Goal: Task Accomplishment & Management: Complete application form

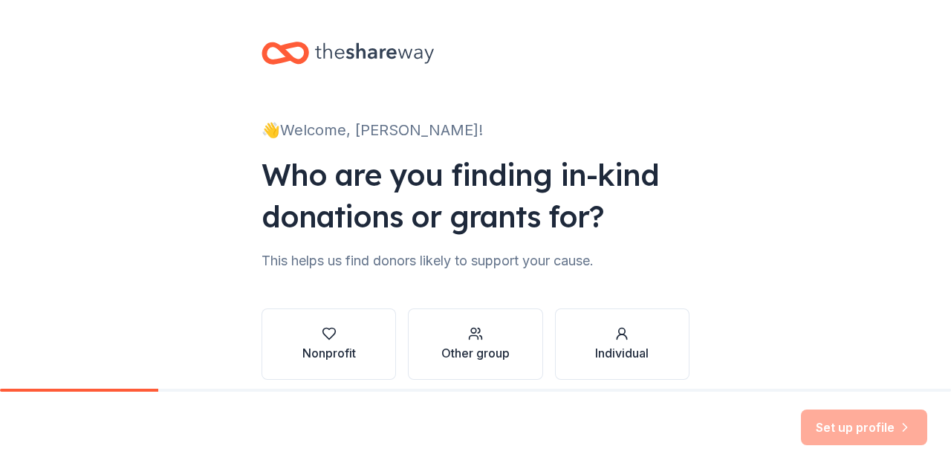
scroll to position [62, 0]
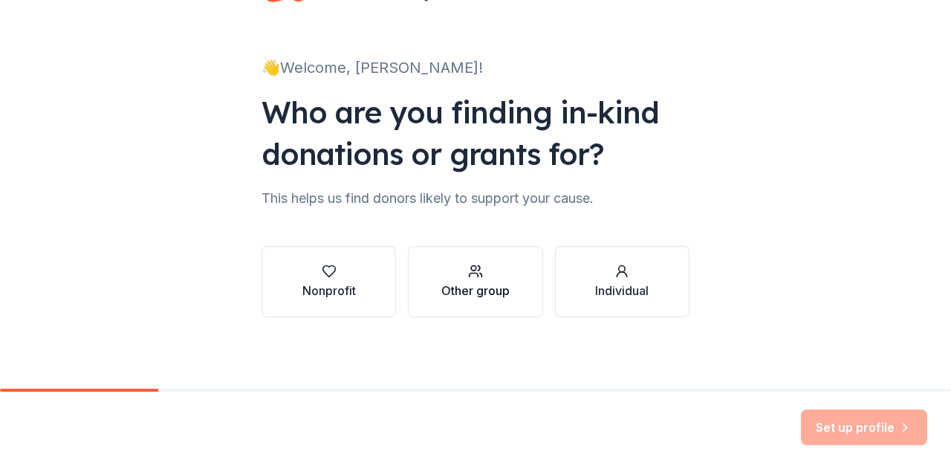
click at [462, 279] on div "Other group" at bounding box center [476, 282] width 68 height 36
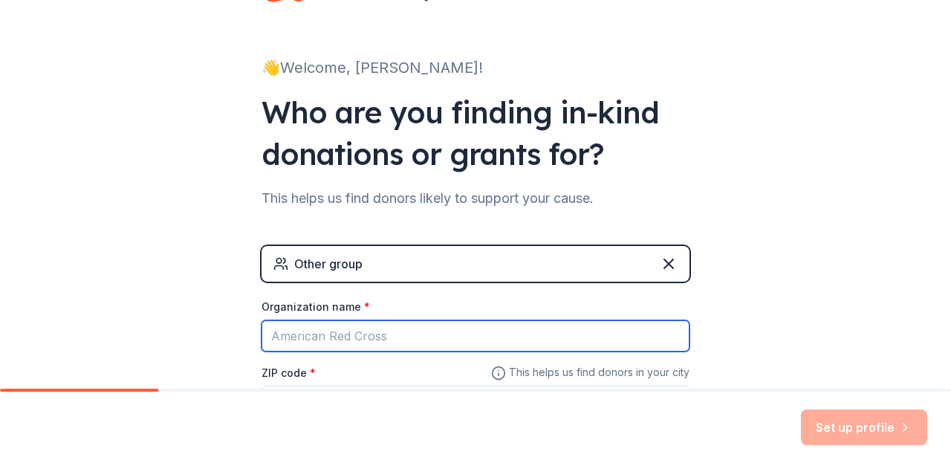
click at [473, 343] on input "Organization name *" at bounding box center [476, 335] width 428 height 31
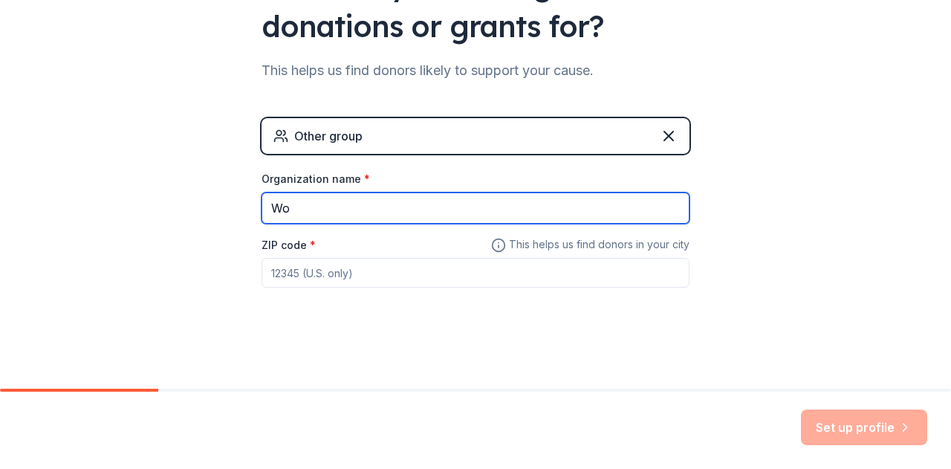
type input "W"
type input "[GEOGRAPHIC_DATA] Family Engagement Committee"
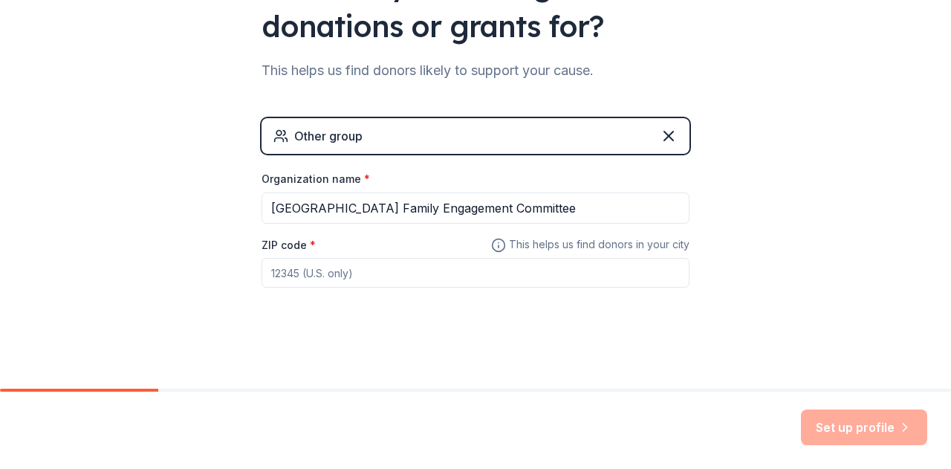
click at [389, 269] on input "ZIP code *" at bounding box center [476, 273] width 428 height 30
type input "60191"
click at [891, 421] on button "Set up profile" at bounding box center [864, 428] width 126 height 36
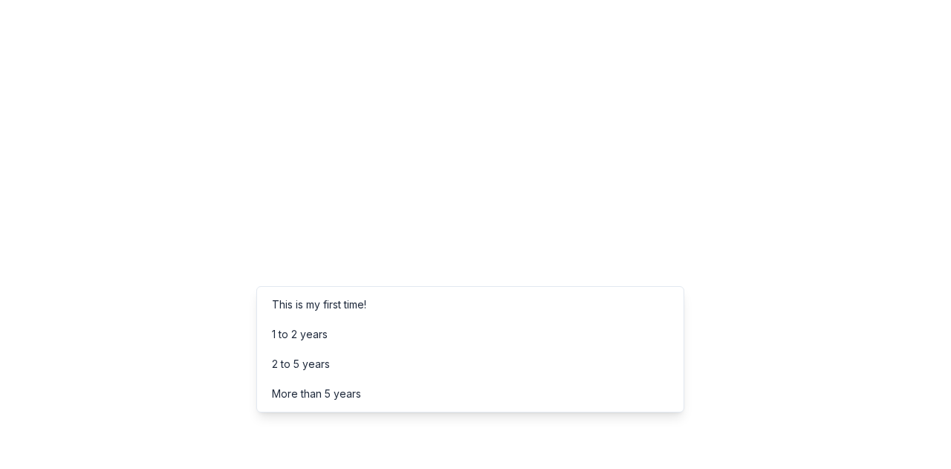
click at [378, 307] on div "This is my first time!" at bounding box center [470, 305] width 421 height 30
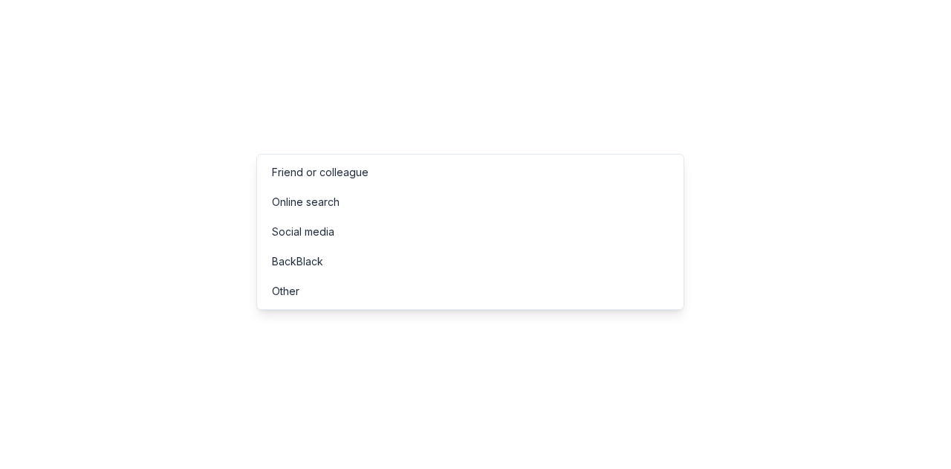
click at [372, 294] on div "Other" at bounding box center [470, 291] width 421 height 30
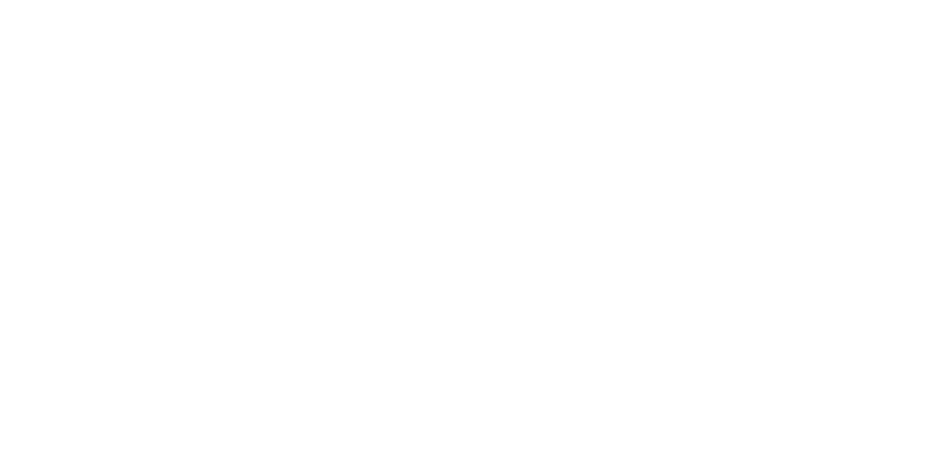
scroll to position [99, 0]
type input "Search for a specific organization"
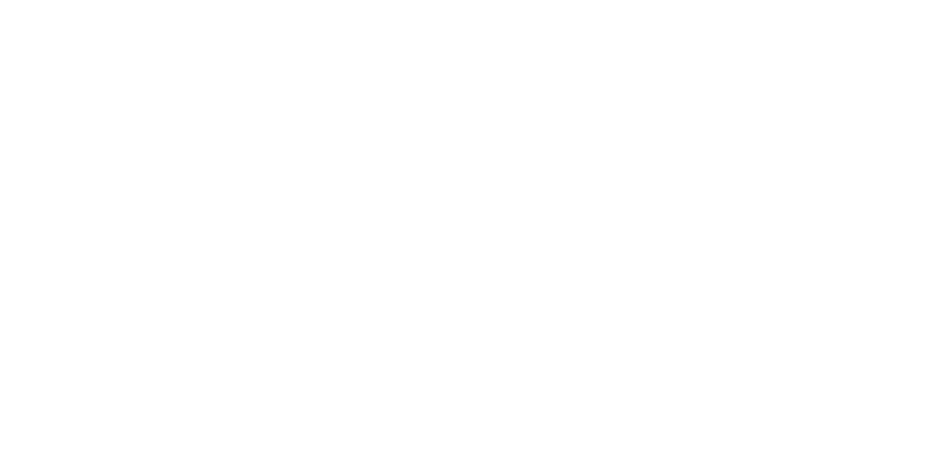
scroll to position [211, 0]
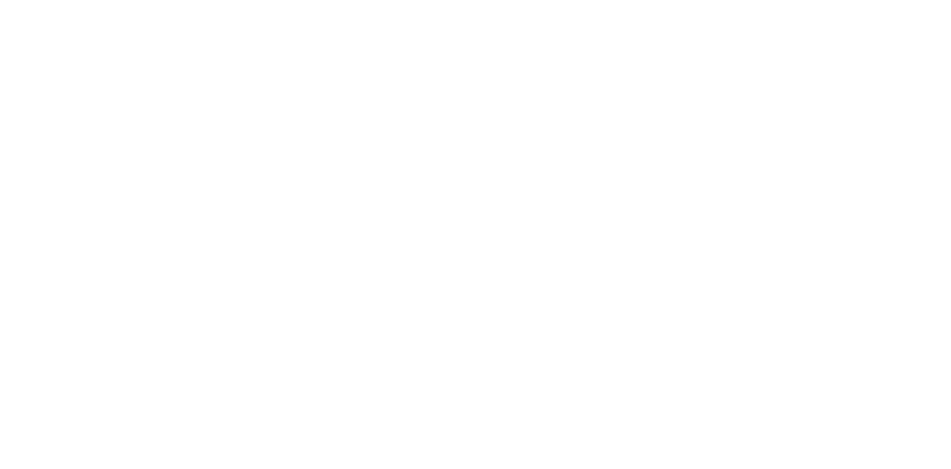
scroll to position [601, 0]
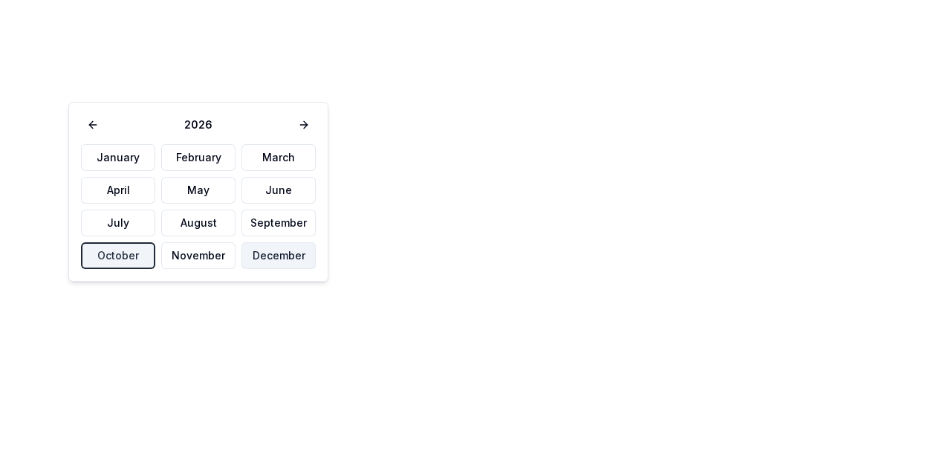
click at [310, 247] on button "December" at bounding box center [279, 255] width 74 height 27
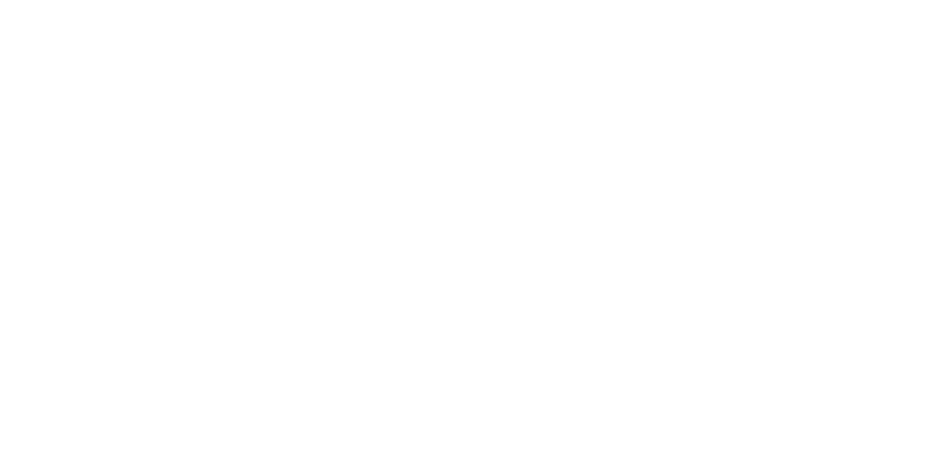
scroll to position [651, 0]
click at [172, 322] on div "Tell us about your event. We'll find in-kind donations you can apply for. Event…" at bounding box center [238, 428] width 476 height 1043
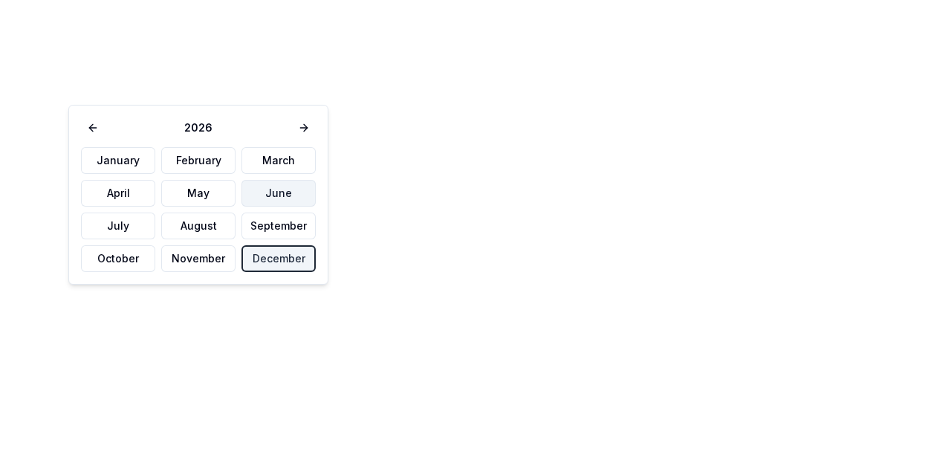
click at [250, 204] on button "June" at bounding box center [279, 193] width 74 height 27
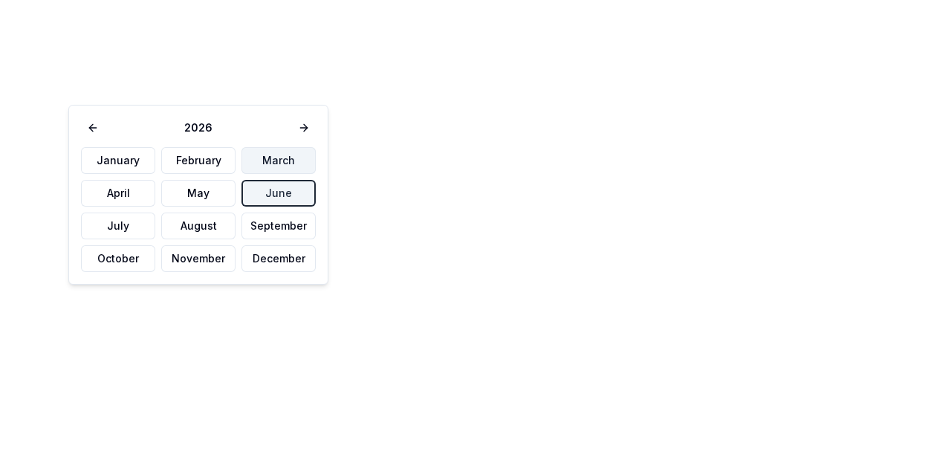
click at [246, 166] on button "March" at bounding box center [279, 160] width 74 height 27
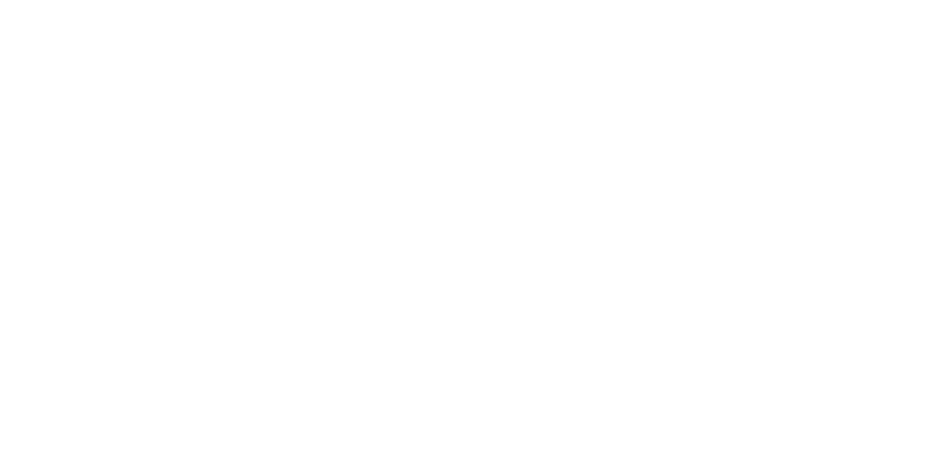
scroll to position [654, 0]
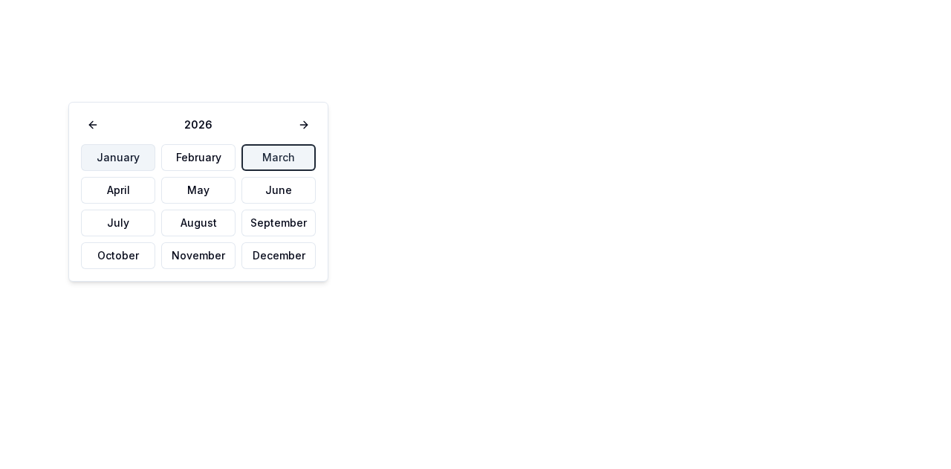
click at [140, 155] on button "January" at bounding box center [118, 157] width 74 height 27
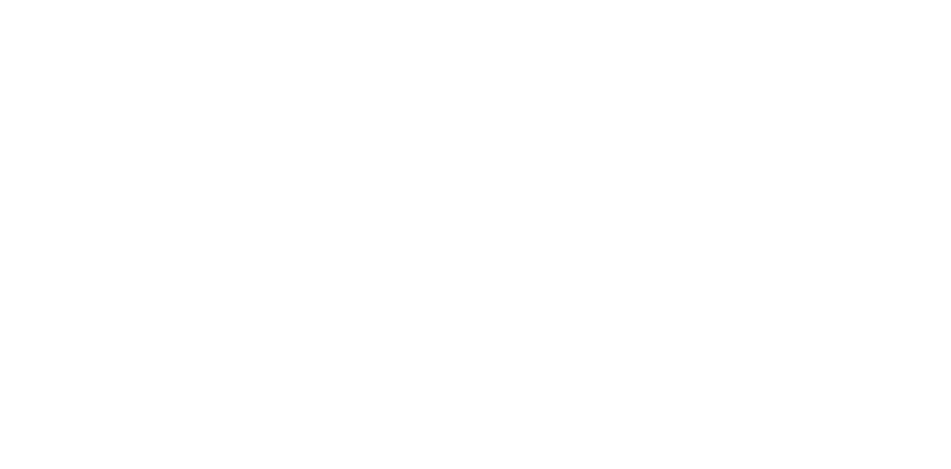
scroll to position [0, 0]
type input "P"
type input "Family Engagement Nights"
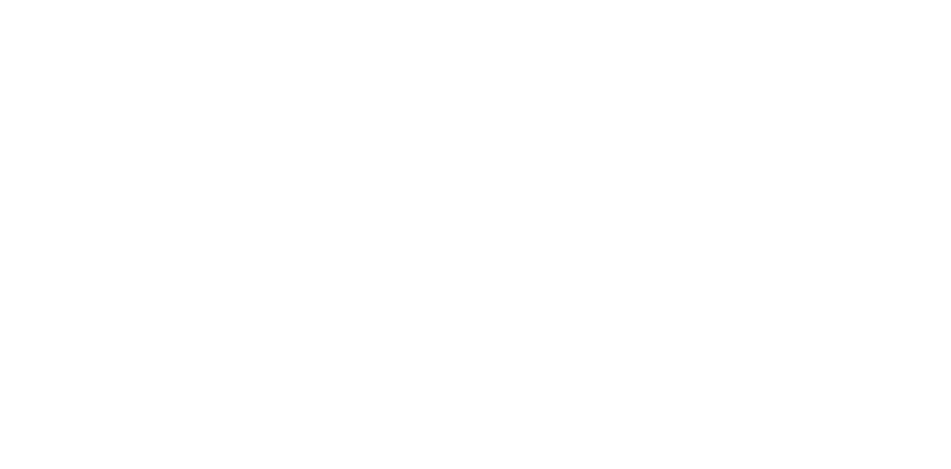
scroll to position [91, 0]
type input "100"
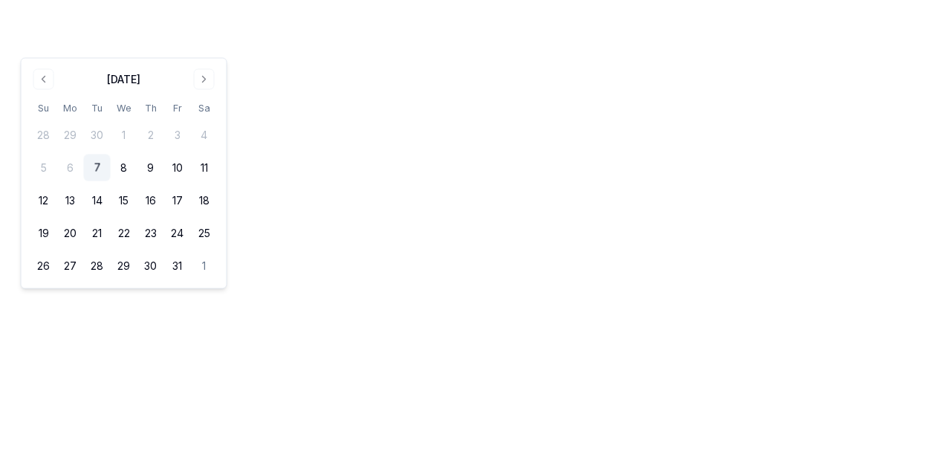
click at [198, 89] on div "October 2025 Su Mo Tu We Th Fr Sa 28 29 30 1 2 3 4 5 6 7 8 9 10 11 12 13 14 15 …" at bounding box center [123, 174] width 187 height 212
click at [201, 85] on button "Go to next month" at bounding box center [204, 79] width 21 height 21
click at [196, 51] on button "Go to next month" at bounding box center [204, 46] width 21 height 21
click at [207, 74] on button "Go to next month" at bounding box center [204, 79] width 21 height 21
click at [75, 164] on button "5" at bounding box center [70, 168] width 27 height 27
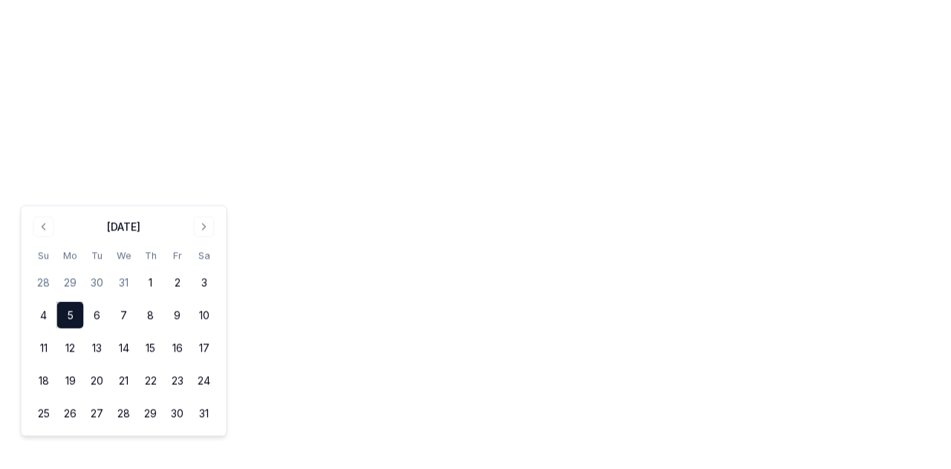
scroll to position [233, 0]
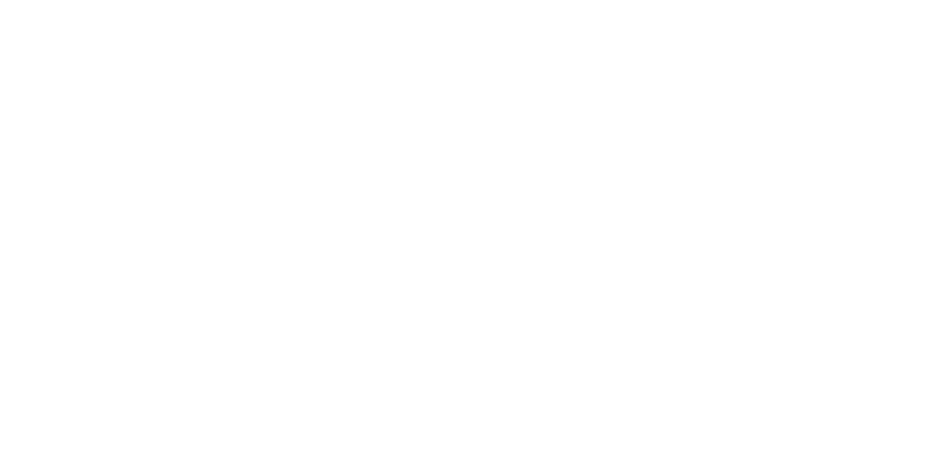
scroll to position [0, 0]
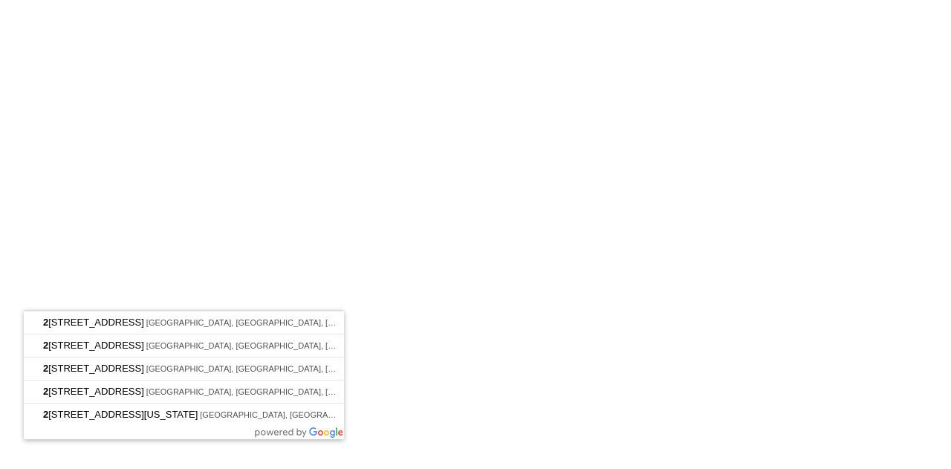
type input "200 N ADDISON RD"
type input "c/o Dana Stinnett - Family Engagement Committee"
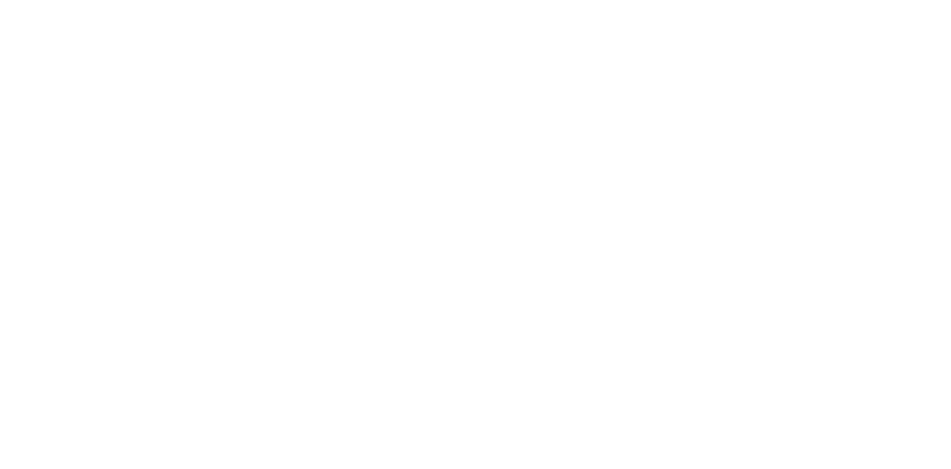
type textarea "I"
type textarea "W"
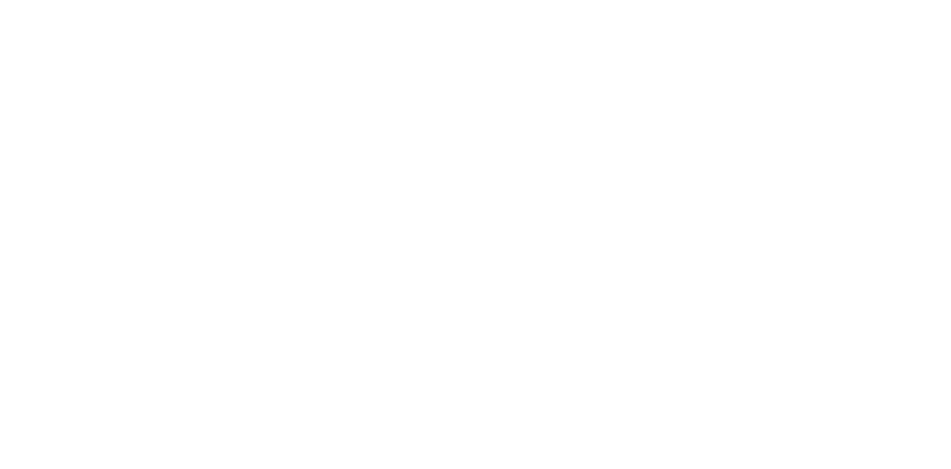
type textarea "We"
paste textarea "Each month, the Parent Engagement Committee at [GEOGRAPHIC_DATA] hosts a free f…"
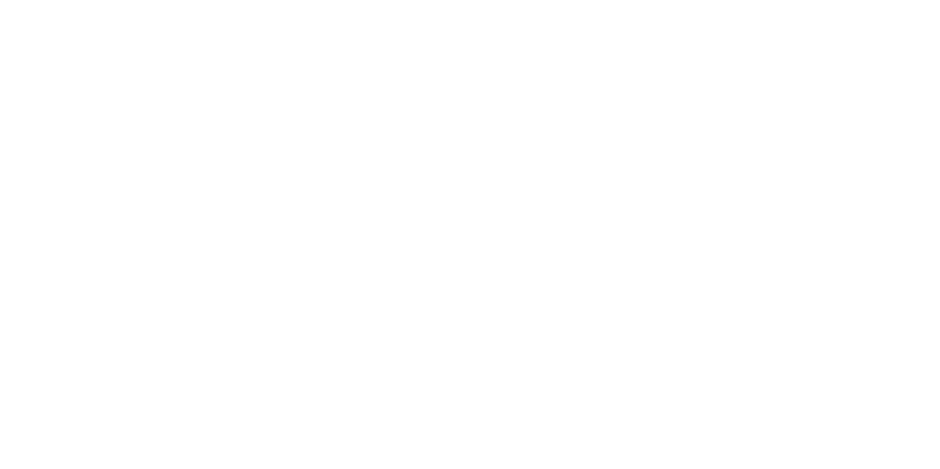
scroll to position [682, 0]
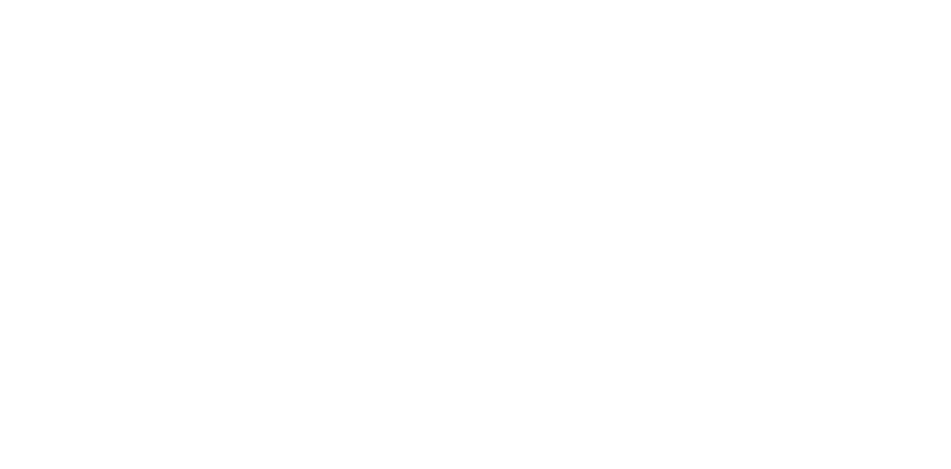
type textarea "Each month, the Parent Engagement Committee at [GEOGRAPHIC_DATA] hosts a free f…"
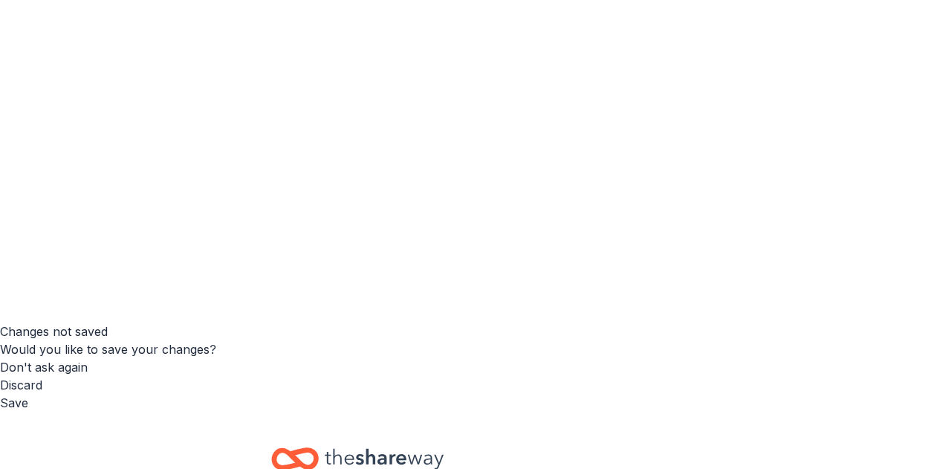
scroll to position [178, 0]
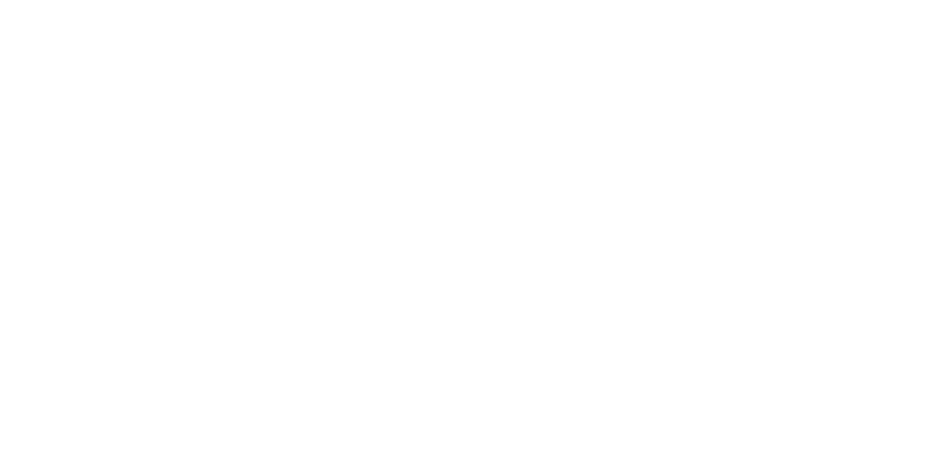
scroll to position [236, 0]
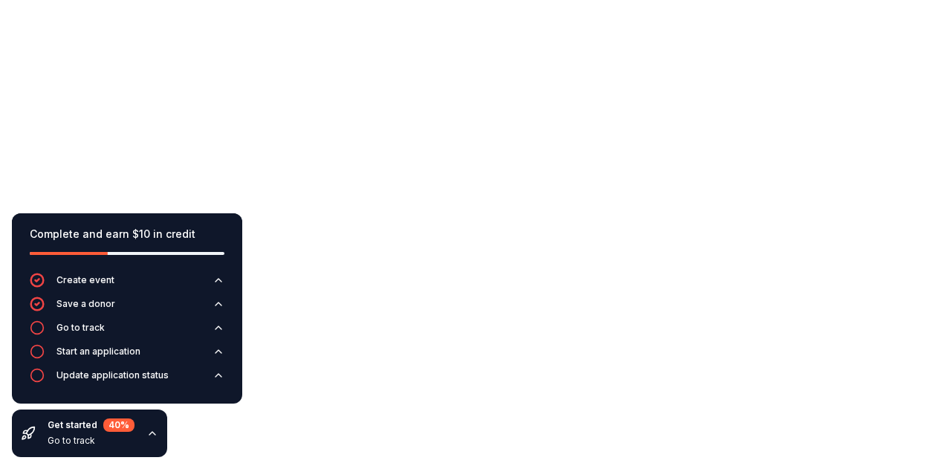
scroll to position [65, 0]
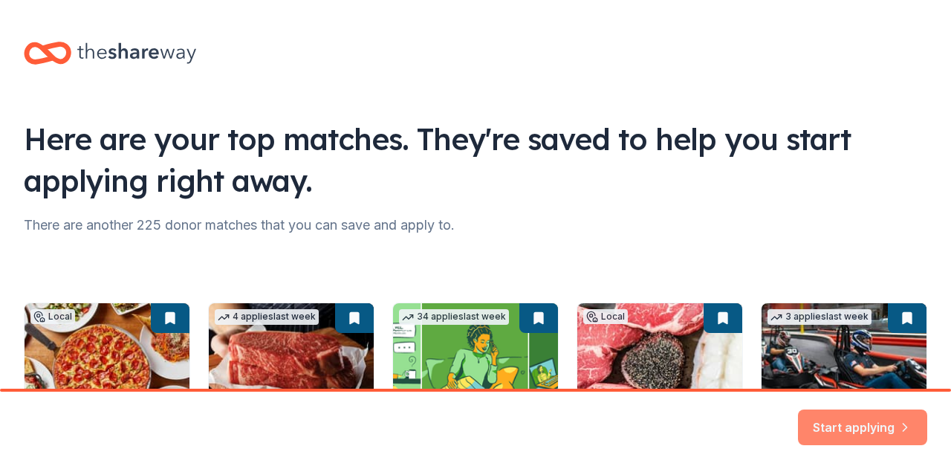
click at [887, 423] on button "Start applying" at bounding box center [862, 419] width 129 height 36
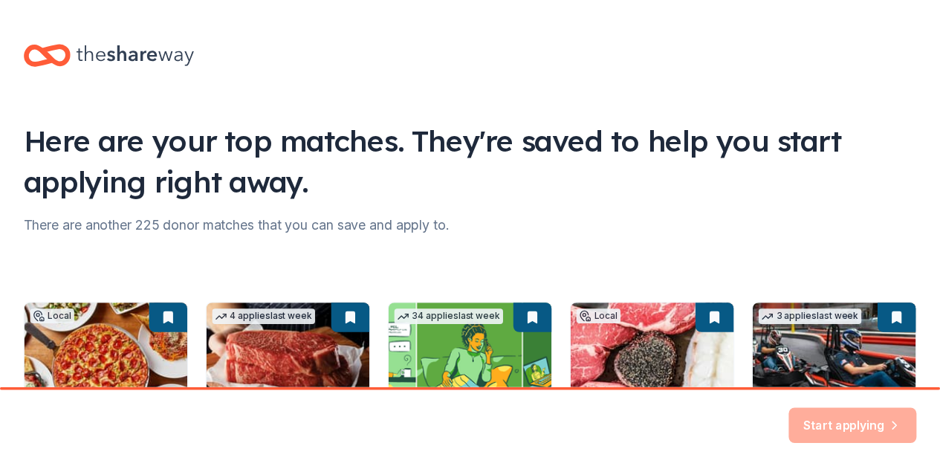
scroll to position [236, 0]
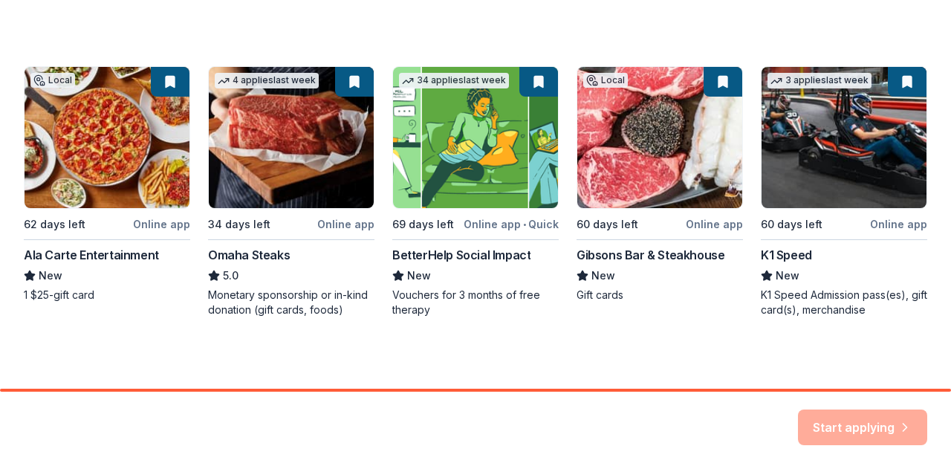
click at [676, 166] on div "Local 62 days left Online app Ala Carte Entertainment New 1 $25-gift card 4 app…" at bounding box center [476, 191] width 904 height 251
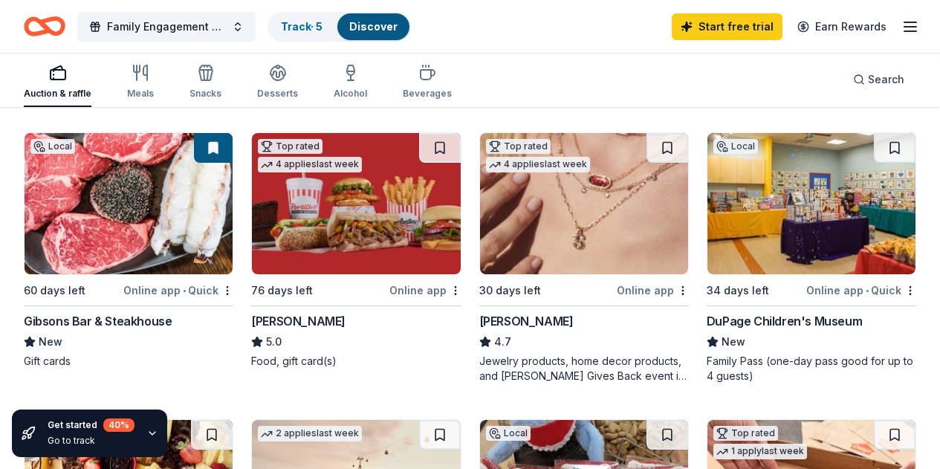
scroll to position [1003, 0]
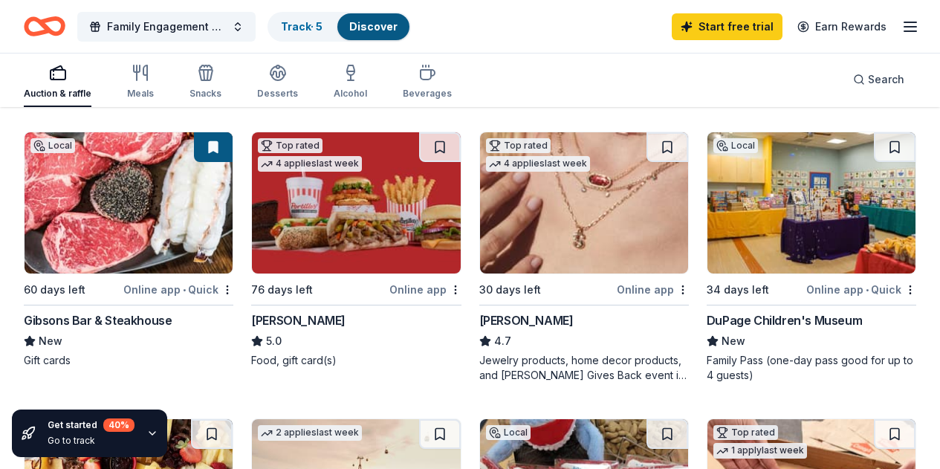
click at [708, 205] on img at bounding box center [812, 202] width 208 height 141
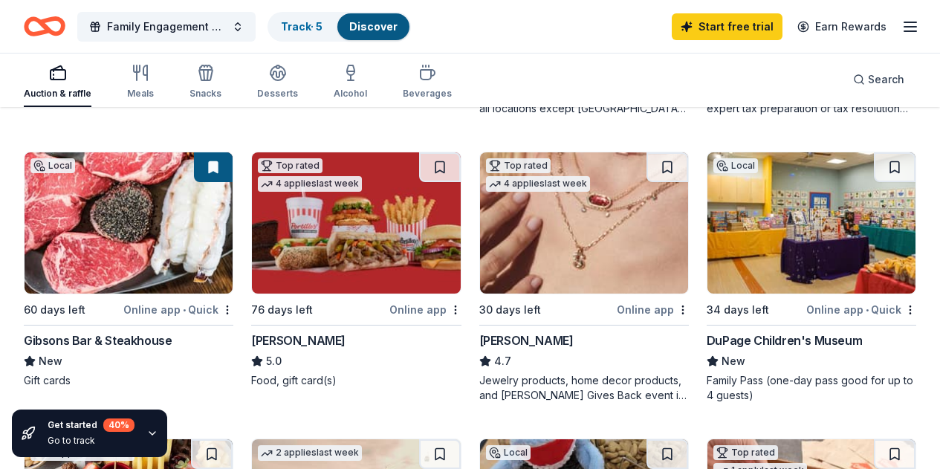
scroll to position [989, 0]
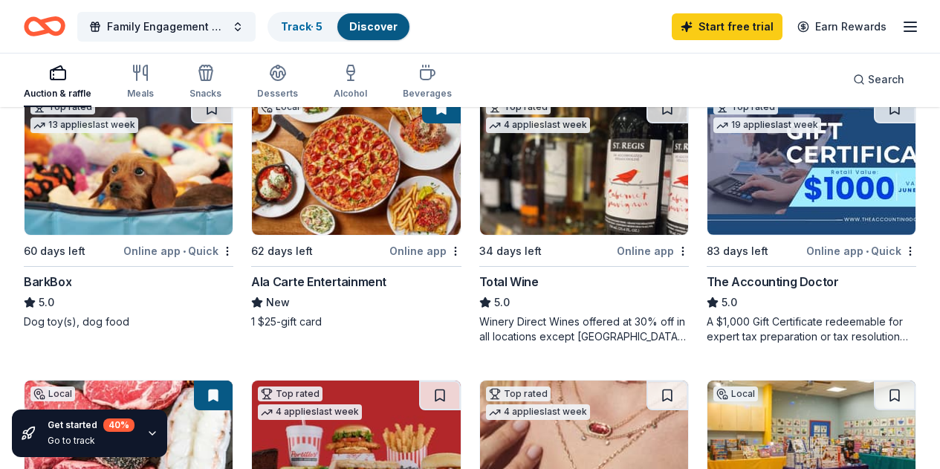
scroll to position [751, 0]
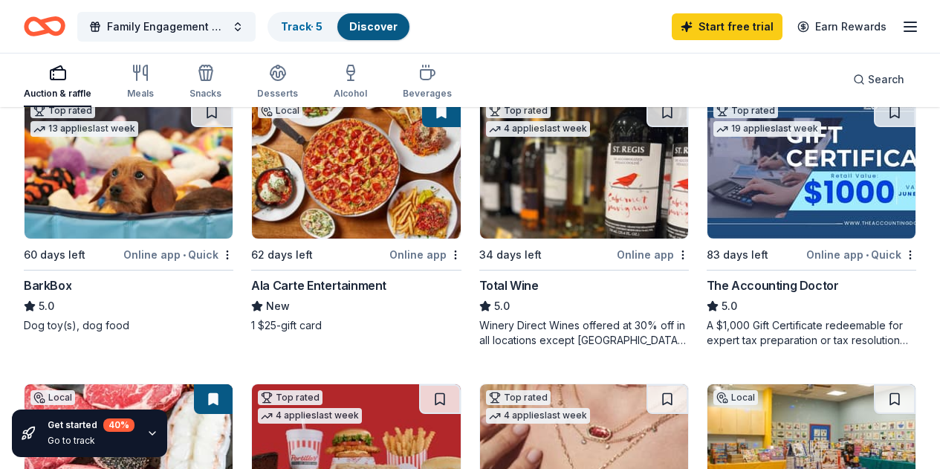
click at [460, 384] on img at bounding box center [356, 454] width 208 height 141
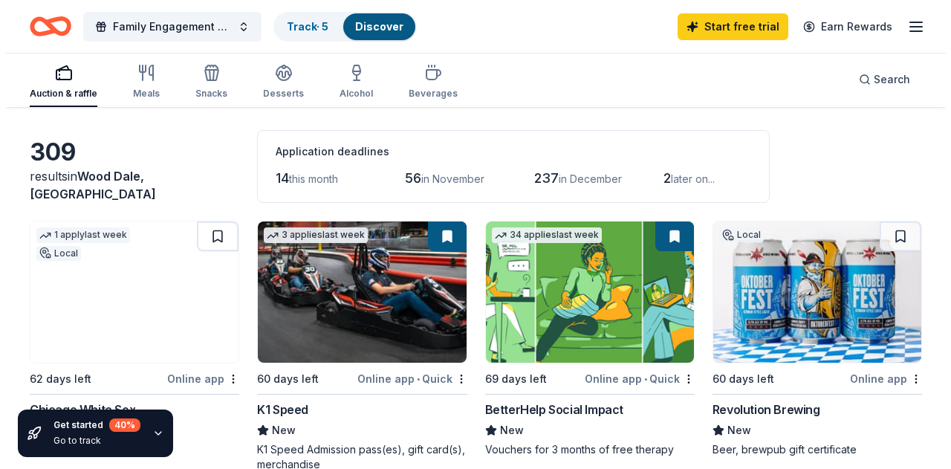
scroll to position [0, 0]
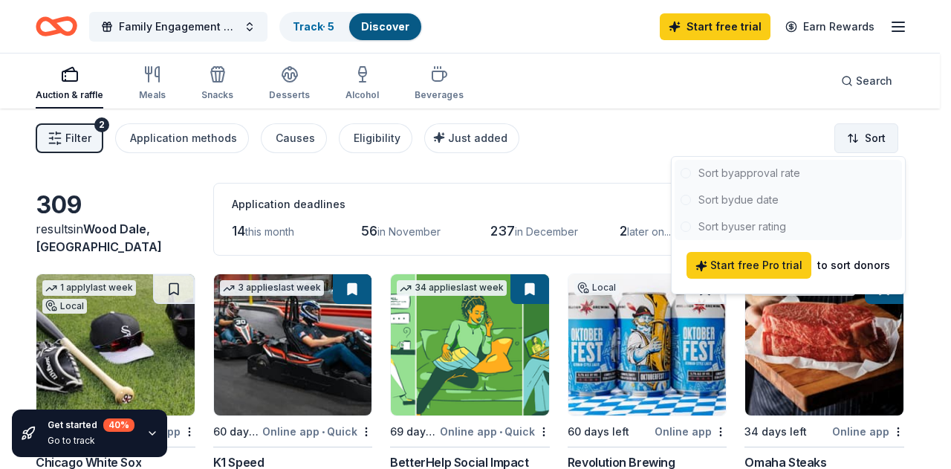
click at [863, 136] on html "Family Engagement Nights Track · 5 Discover Start free trial Earn Rewards Aucti…" at bounding box center [475, 234] width 951 height 469
click at [927, 236] on html "Family Engagement Nights Track · 5 Discover Start free trial Earn Rewards Aucti…" at bounding box center [475, 234] width 951 height 469
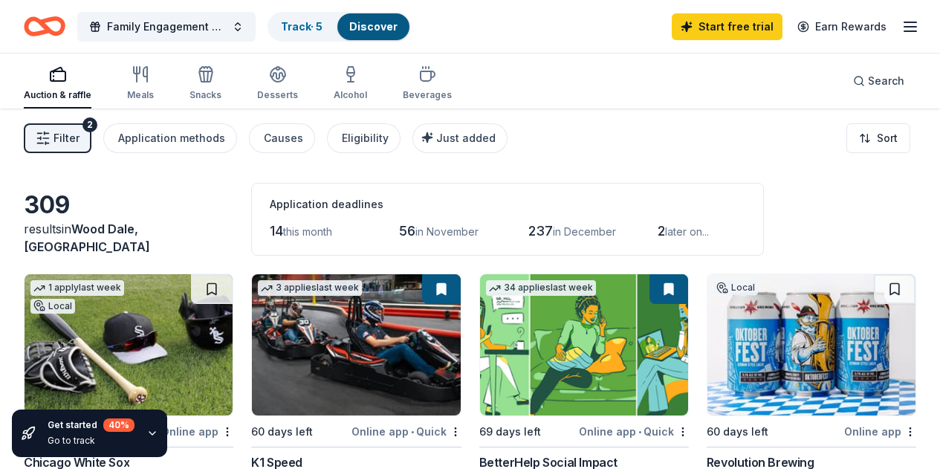
click at [91, 134] on button "Filter 2" at bounding box center [58, 138] width 68 height 30
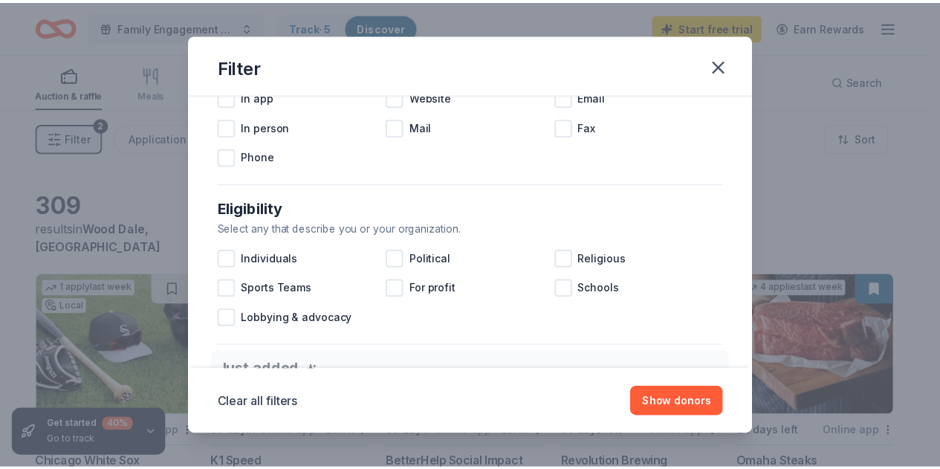
scroll to position [333, 0]
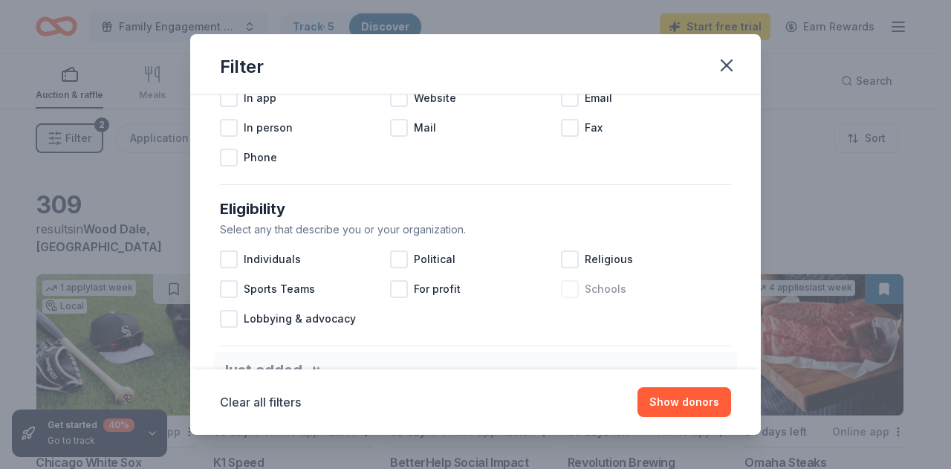
click at [575, 295] on div "Schools" at bounding box center [646, 289] width 170 height 30
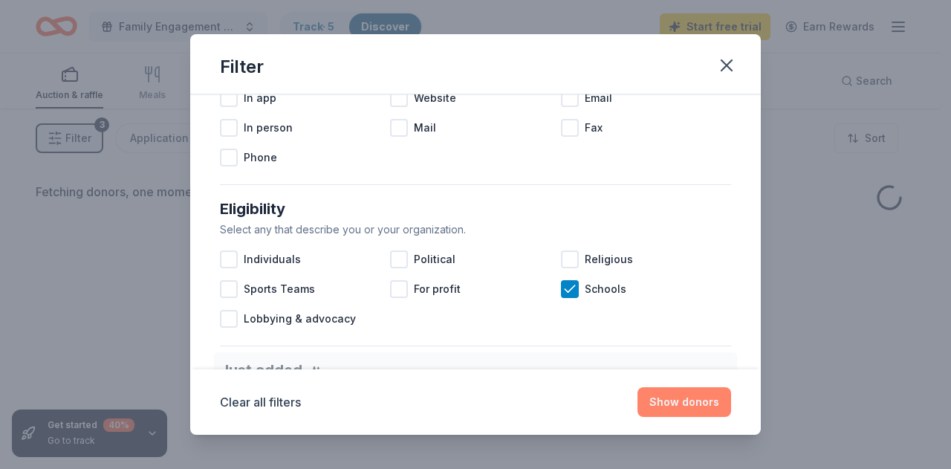
click at [693, 404] on button "Show donors" at bounding box center [685, 402] width 94 height 30
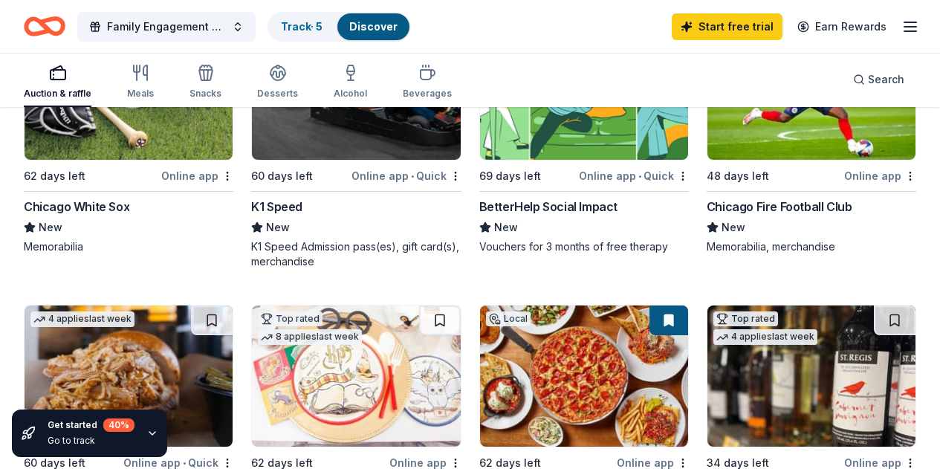
scroll to position [257, 0]
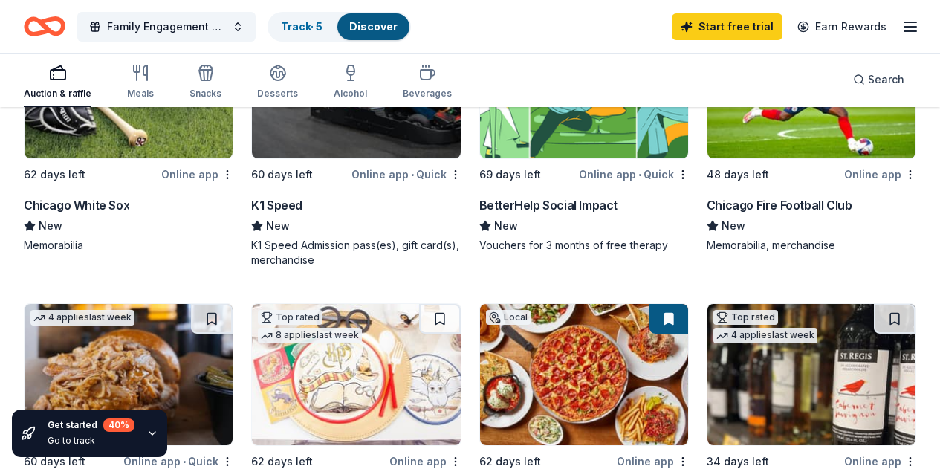
click at [312, 155] on img at bounding box center [356, 87] width 208 height 141
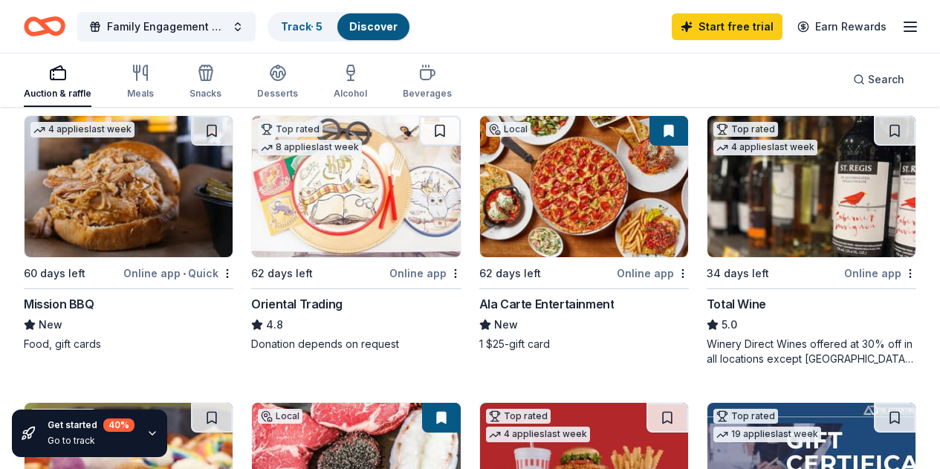
scroll to position [0, 0]
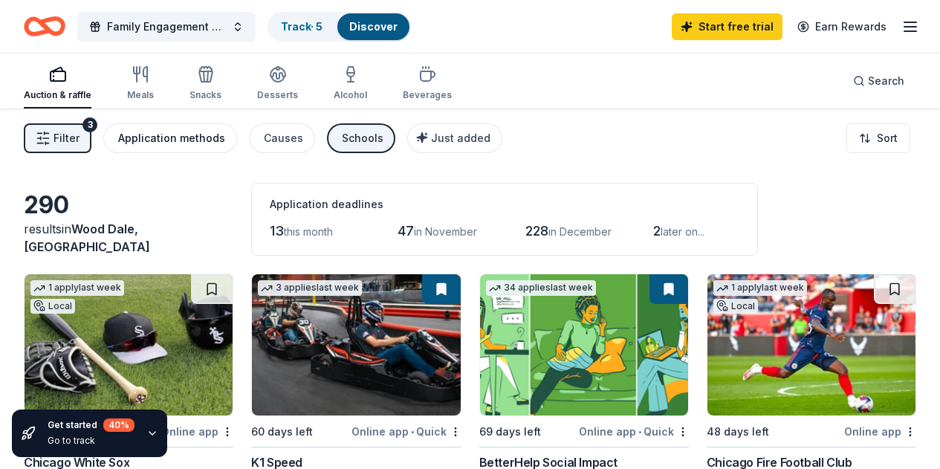
click at [221, 129] on div "Application methods" at bounding box center [171, 138] width 107 height 18
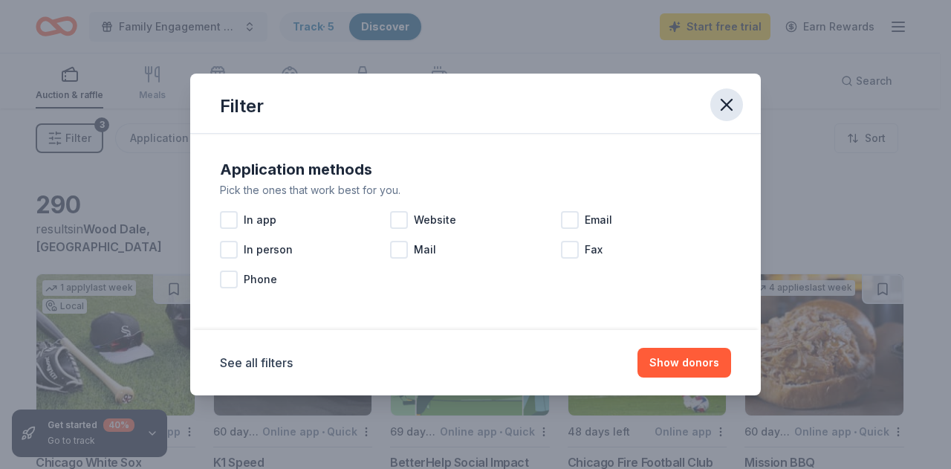
click at [720, 104] on icon "button" at bounding box center [727, 104] width 21 height 21
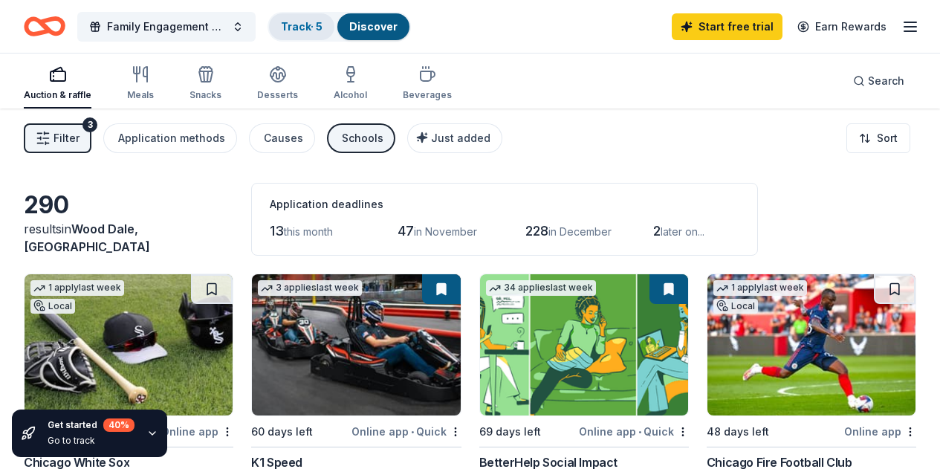
click at [334, 34] on div "Track · 5" at bounding box center [301, 26] width 65 height 27
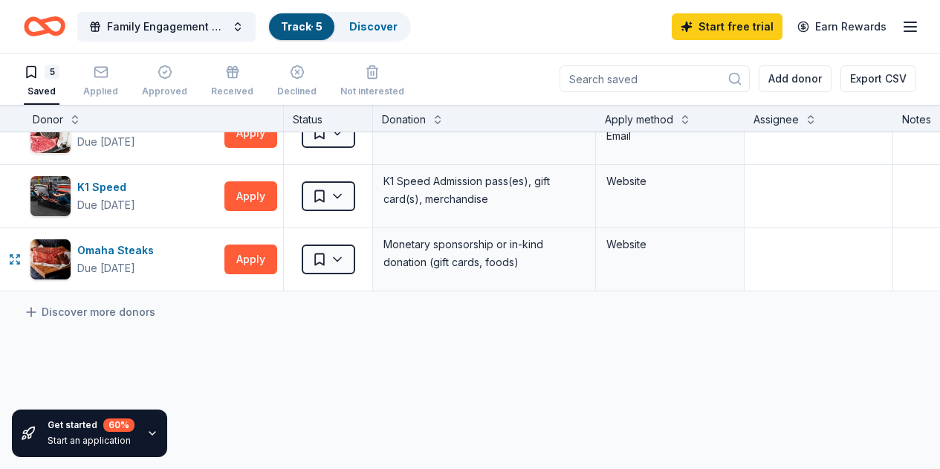
scroll to position [270, 0]
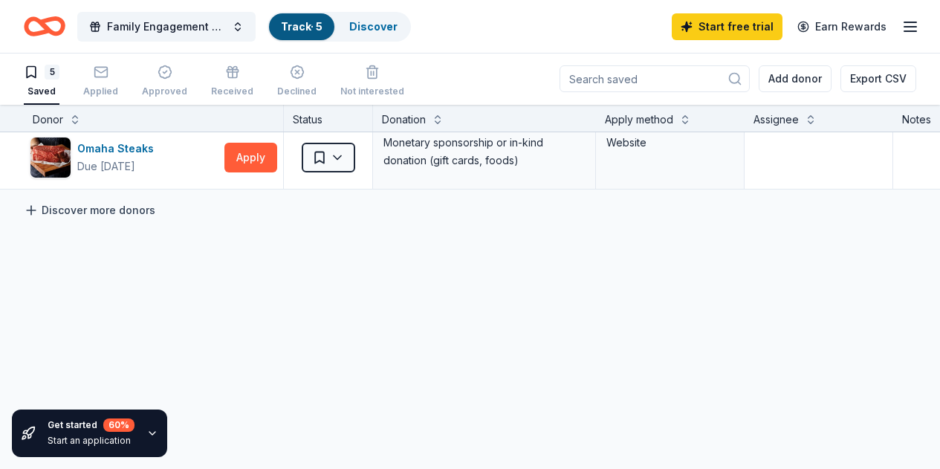
click at [139, 201] on link "Discover more donors" at bounding box center [90, 210] width 132 height 18
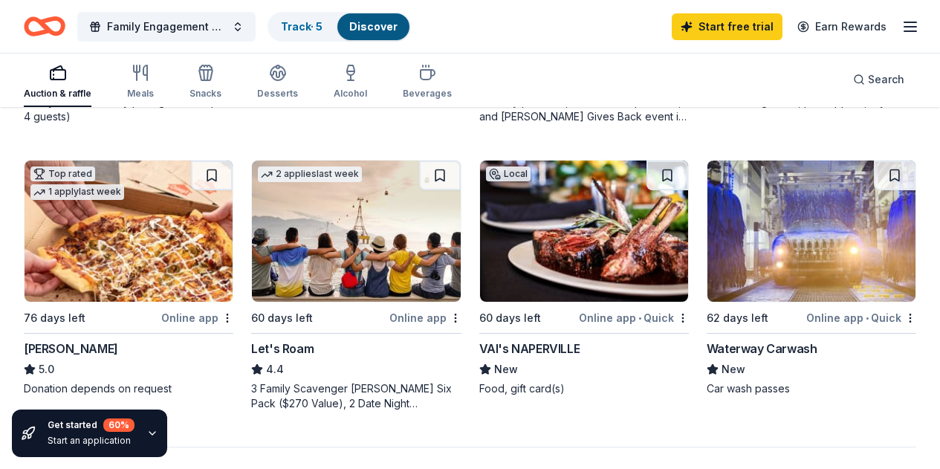
scroll to position [1263, 0]
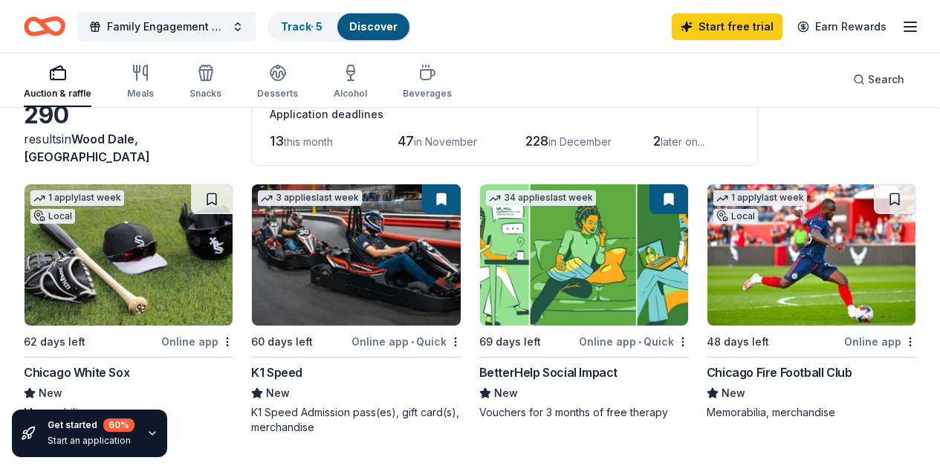
scroll to position [0, 0]
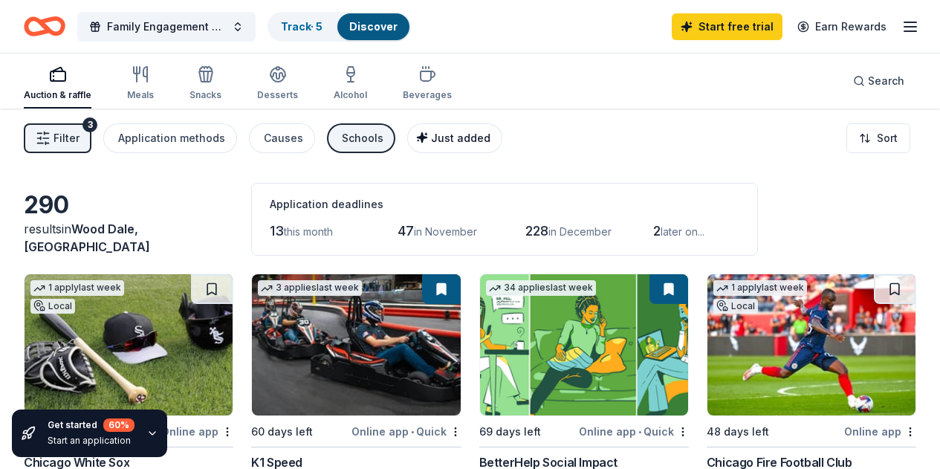
click at [446, 138] on span "Just added" at bounding box center [460, 138] width 59 height 13
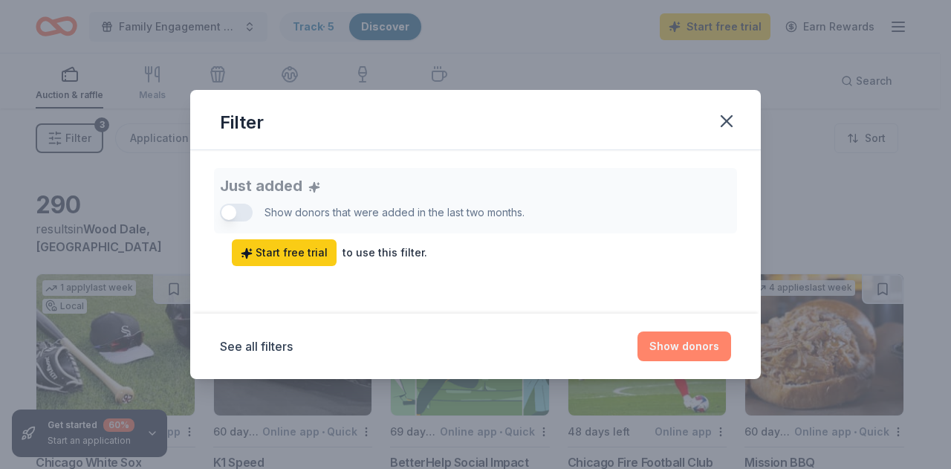
click at [690, 343] on button "Show donors" at bounding box center [685, 346] width 94 height 30
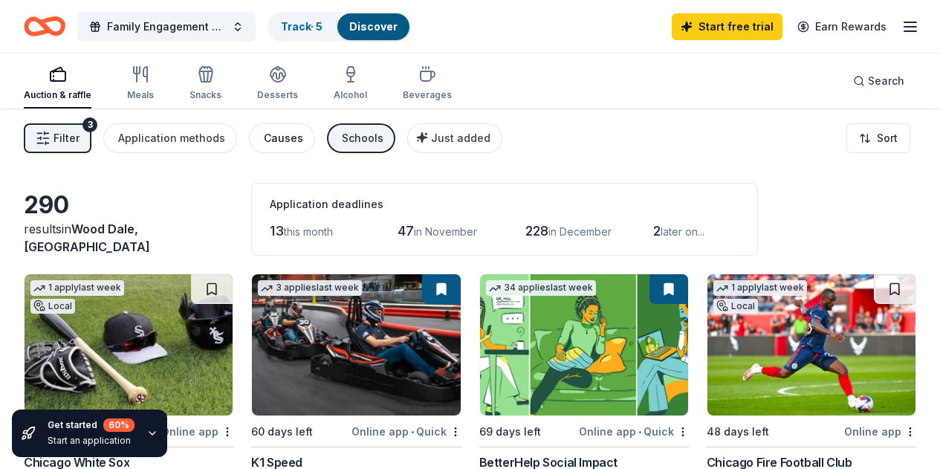
click at [293, 133] on div "Causes" at bounding box center [283, 138] width 39 height 18
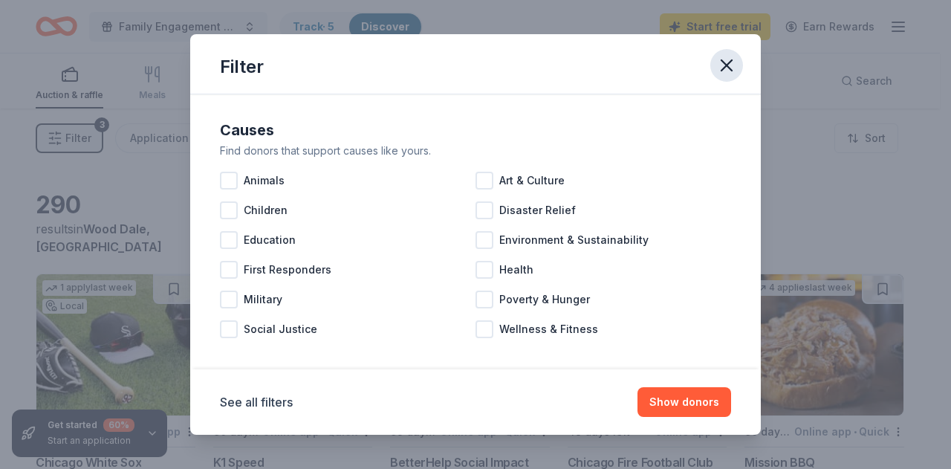
click at [736, 63] on icon "button" at bounding box center [727, 65] width 21 height 21
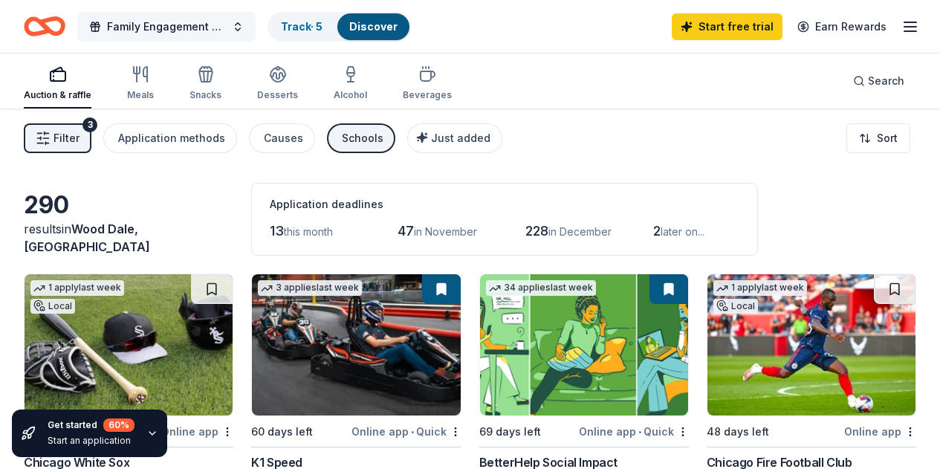
click at [242, 36] on button "Family Engagement Nights" at bounding box center [166, 27] width 178 height 30
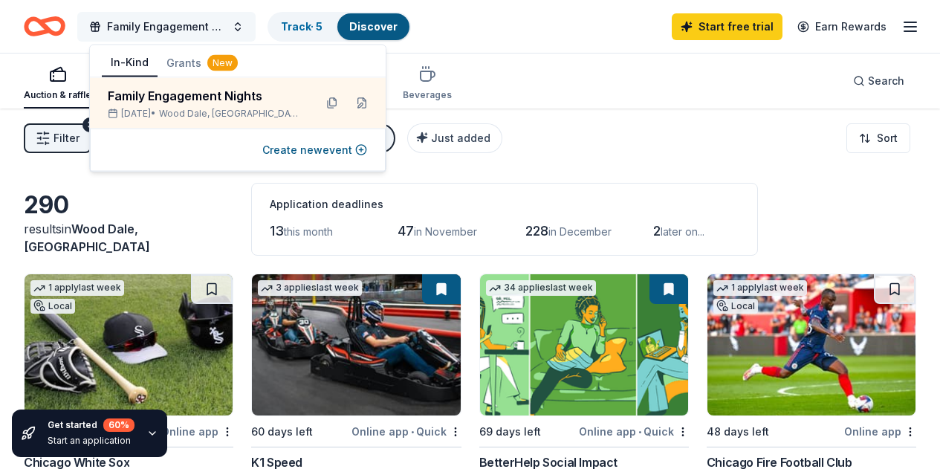
click at [242, 36] on button "Family Engagement Nights" at bounding box center [166, 27] width 178 height 30
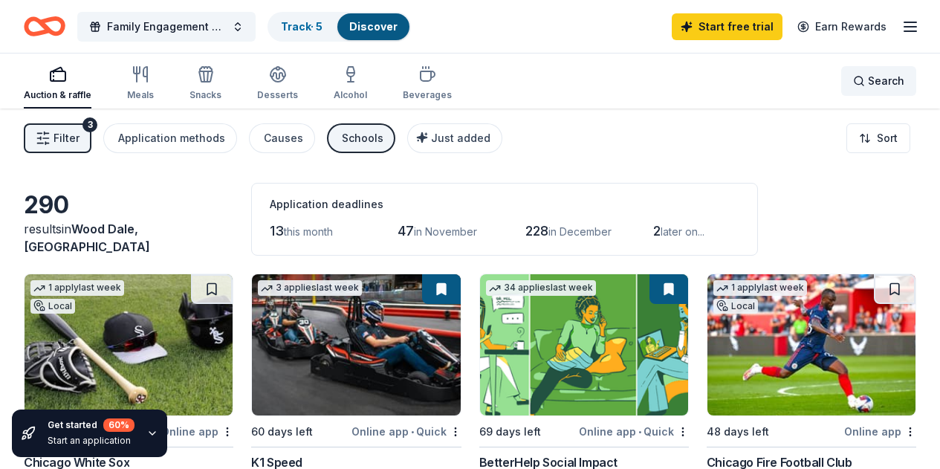
click at [853, 83] on div "Search" at bounding box center [878, 81] width 51 height 18
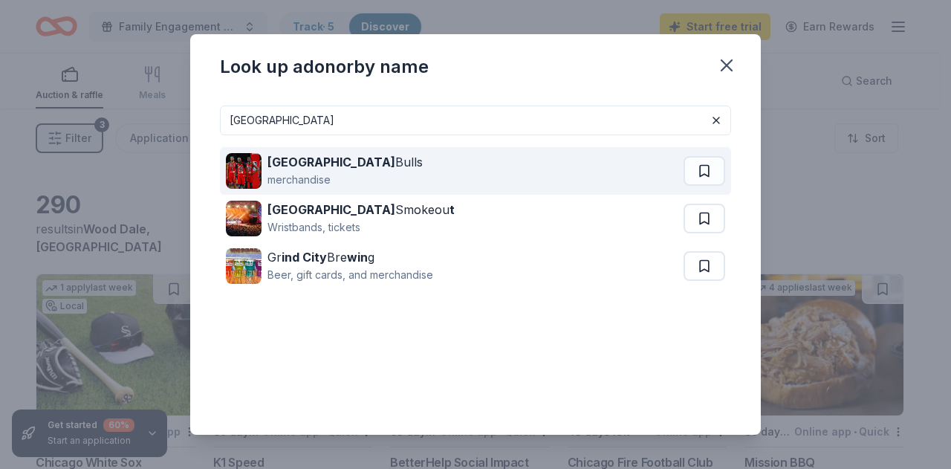
type input "windy city"
click at [387, 159] on div "Windy City Bulls merchandise" at bounding box center [455, 171] width 458 height 48
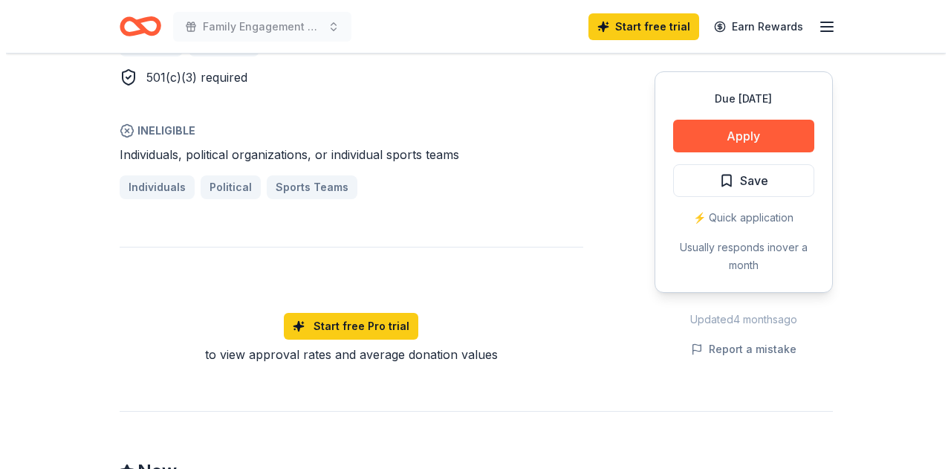
scroll to position [1059, 0]
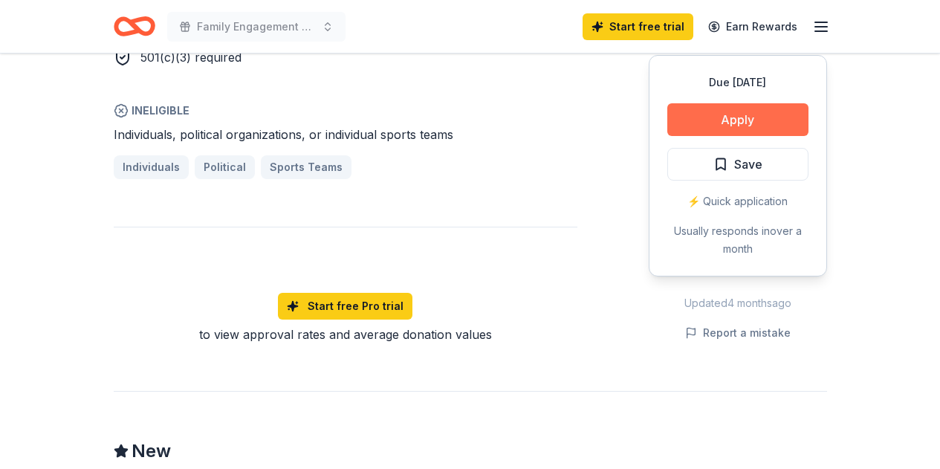
click at [742, 113] on button "Apply" at bounding box center [737, 119] width 141 height 33
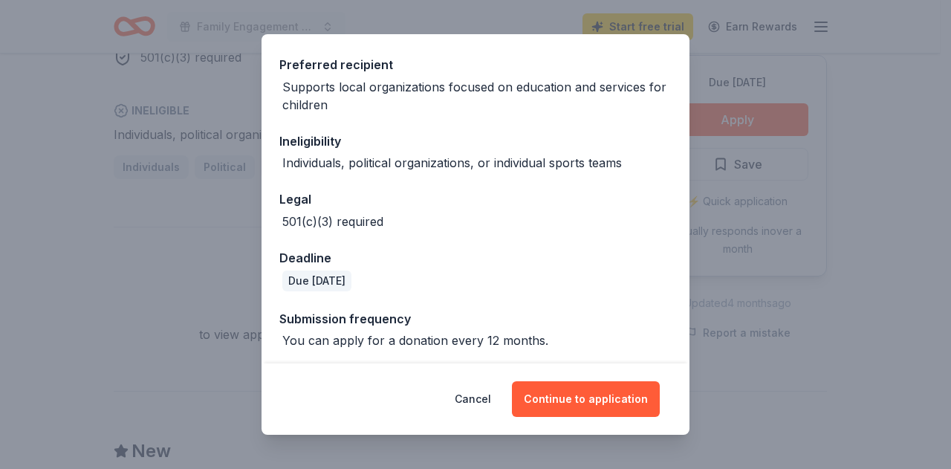
scroll to position [220, 0]
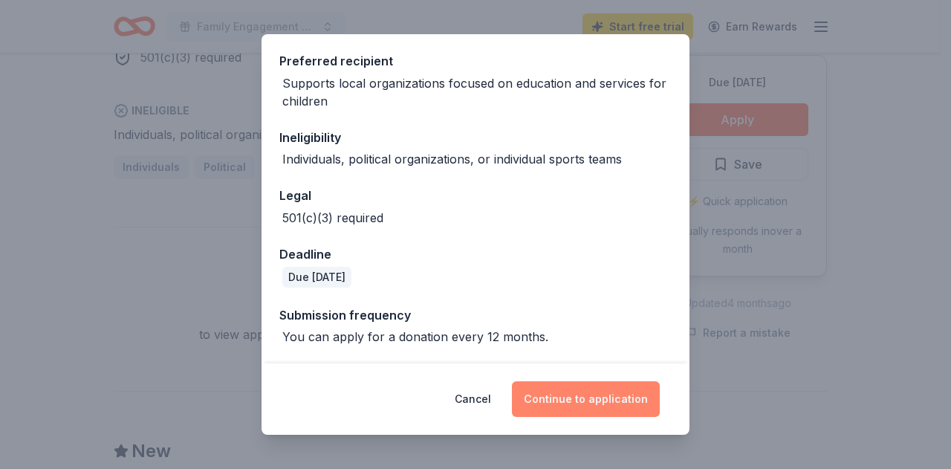
click at [615, 404] on button "Continue to application" at bounding box center [586, 399] width 148 height 36
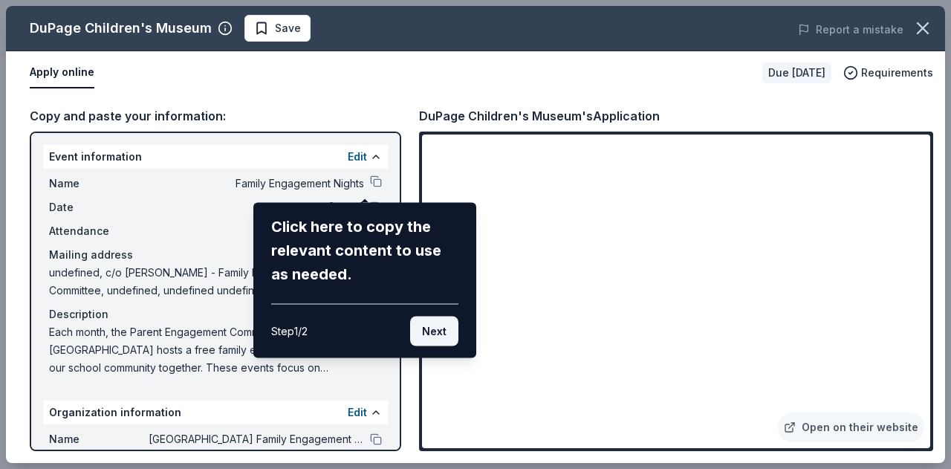
click at [435, 329] on button "Next" at bounding box center [434, 332] width 48 height 30
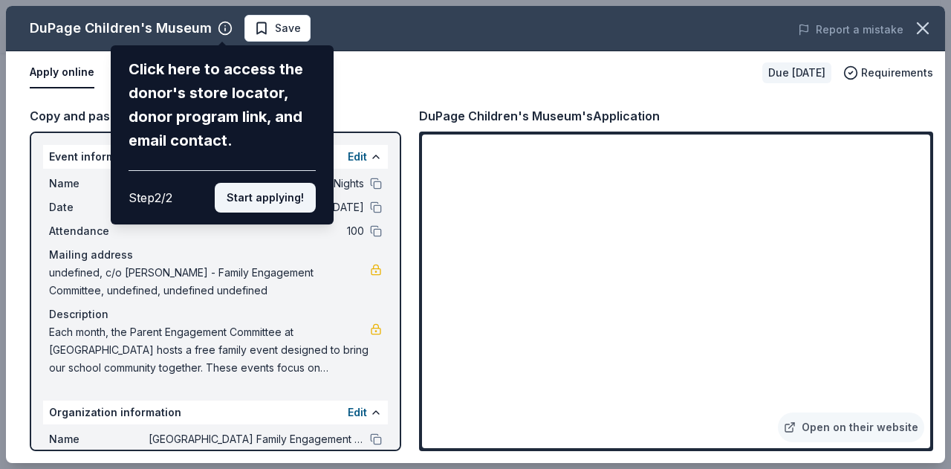
click at [256, 204] on button "Start applying!" at bounding box center [265, 198] width 101 height 30
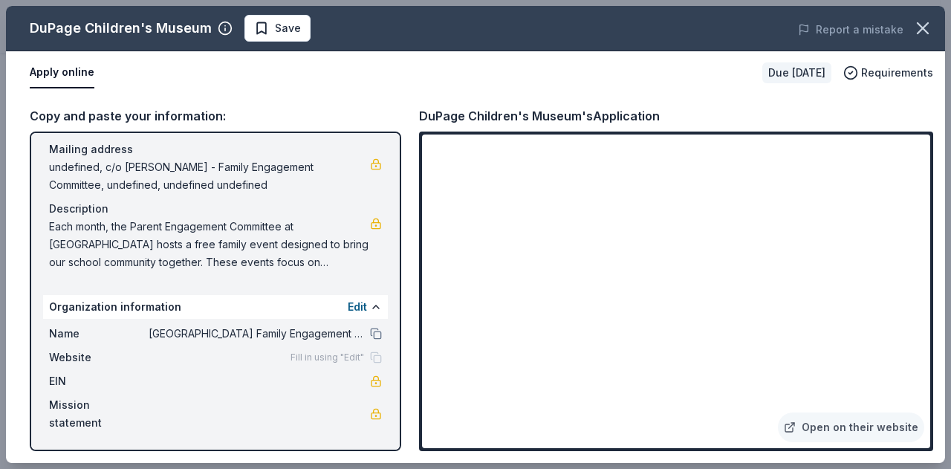
scroll to position [0, 0]
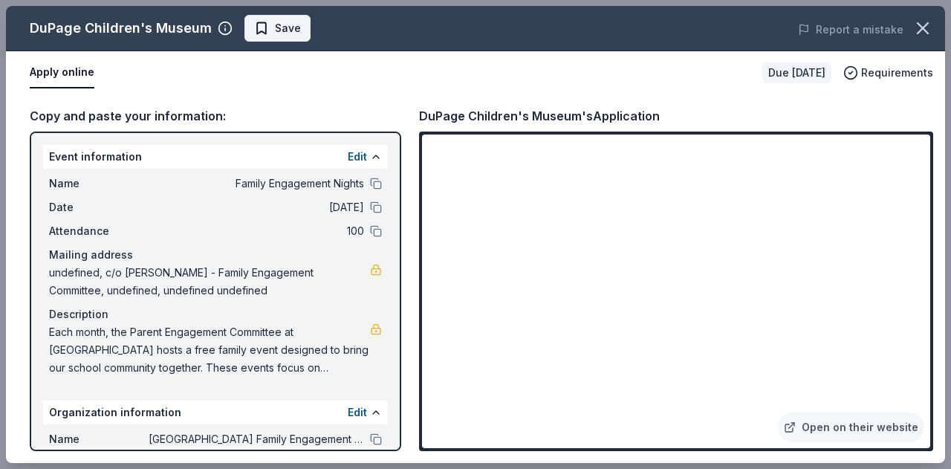
click at [279, 36] on span "Save" at bounding box center [288, 28] width 26 height 18
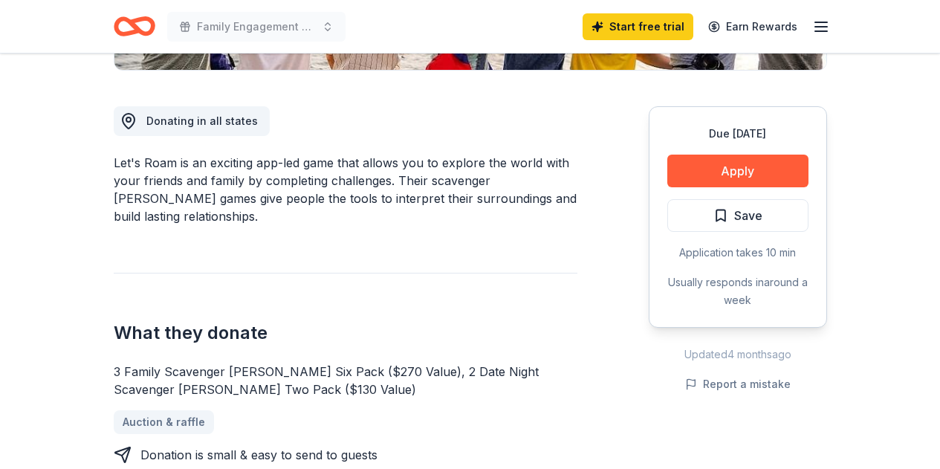
scroll to position [383, 0]
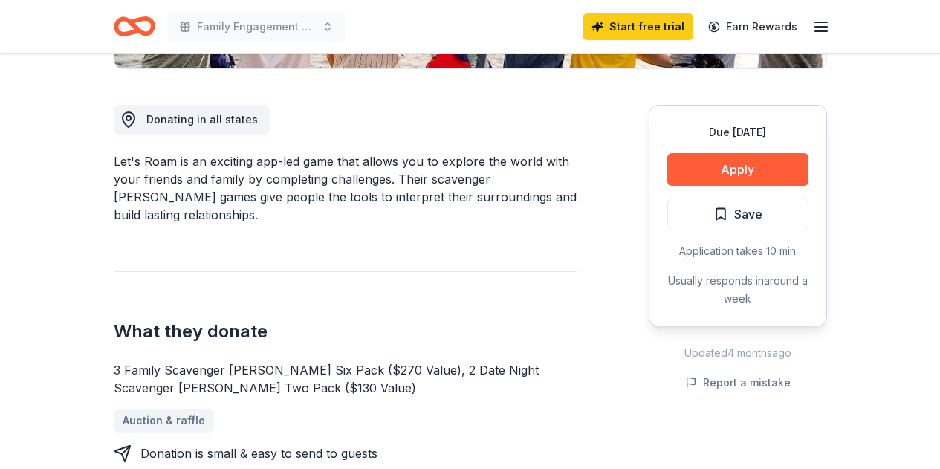
click at [399, 182] on div "Let's Roam is an exciting app-led game that allows you to explore the world wit…" at bounding box center [346, 187] width 464 height 71
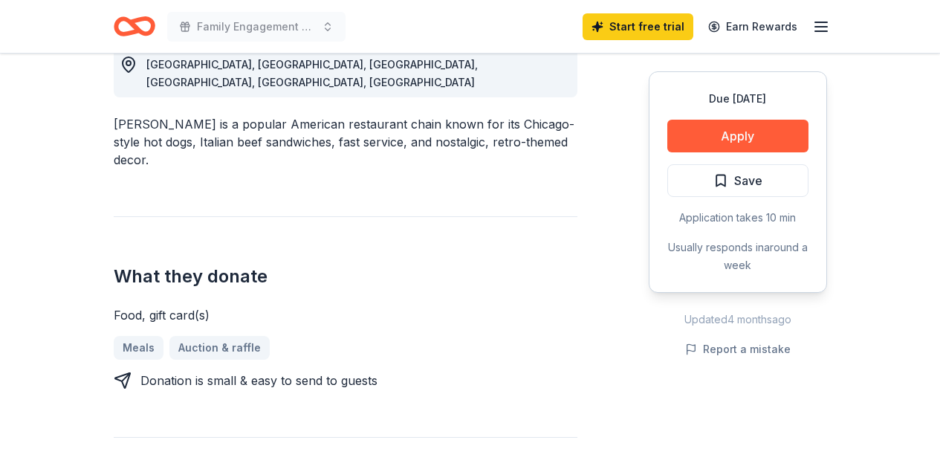
scroll to position [456, 0]
click at [385, 114] on div "[PERSON_NAME] is a popular American restaurant chain known for its Chicago-styl…" at bounding box center [346, 141] width 464 height 54
click at [385, 114] on div "Portillo's is a popular American restaurant chain known for its Chicago-style h…" at bounding box center [346, 141] width 464 height 54
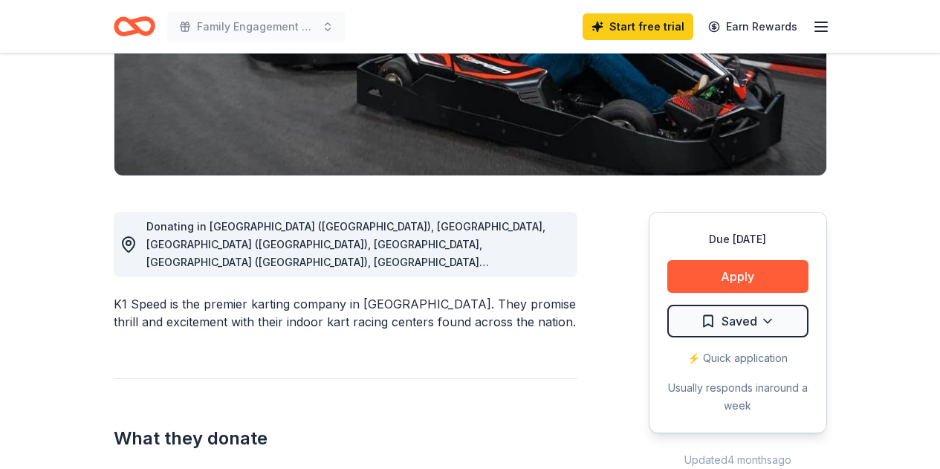
scroll to position [276, 0]
click at [424, 309] on div "K1 Speed is the premier karting company in [GEOGRAPHIC_DATA]. They promise thri…" at bounding box center [346, 312] width 464 height 36
click at [424, 309] on div "K1 Speed is the premier karting company in America. They promise thrill and exc…" at bounding box center [346, 312] width 464 height 36
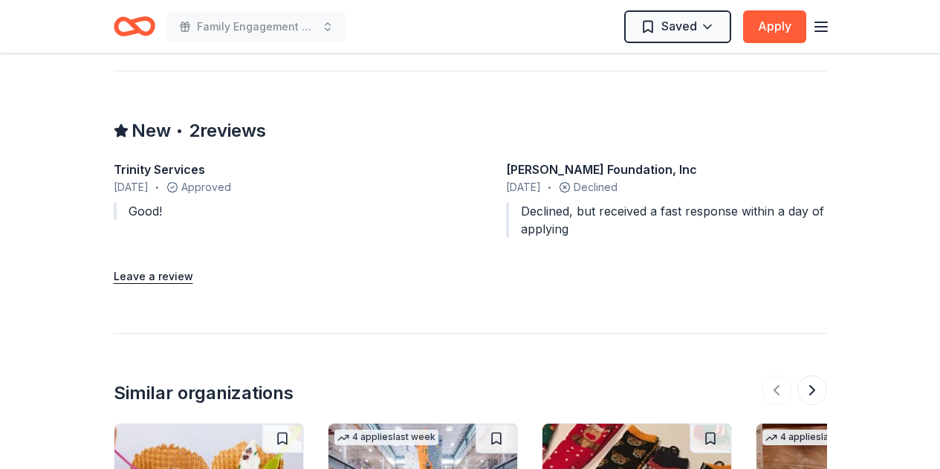
scroll to position [1339, 0]
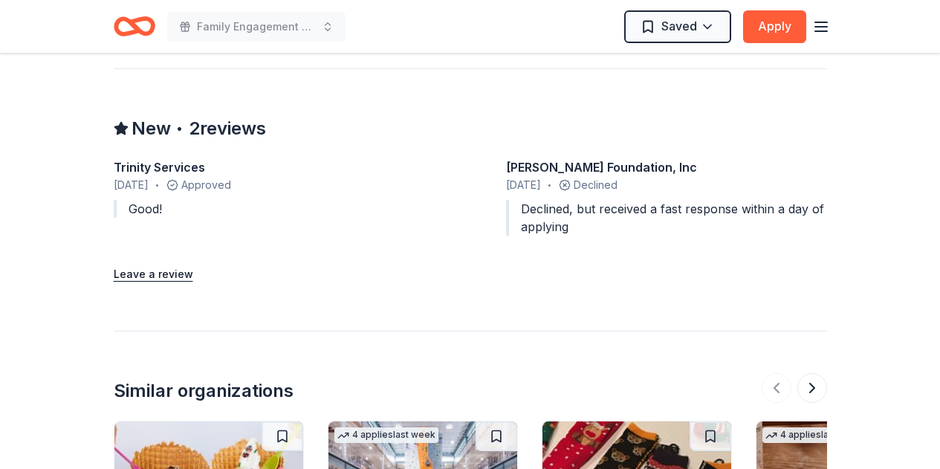
click at [612, 211] on div "Declined, but received a fast response within a day of applying" at bounding box center [666, 218] width 321 height 36
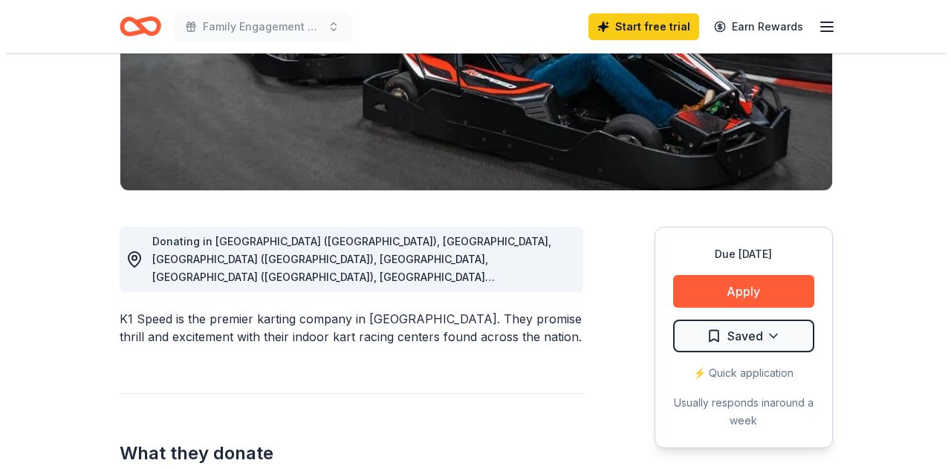
scroll to position [260, 0]
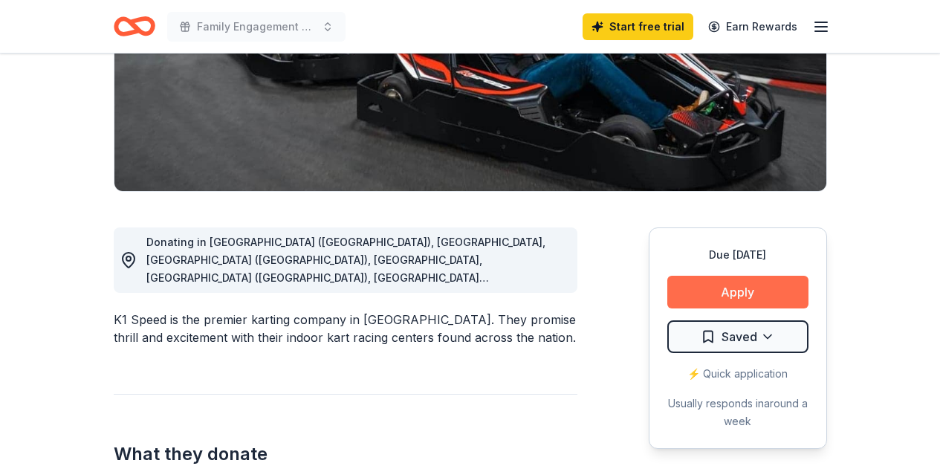
click at [734, 282] on button "Apply" at bounding box center [737, 292] width 141 height 33
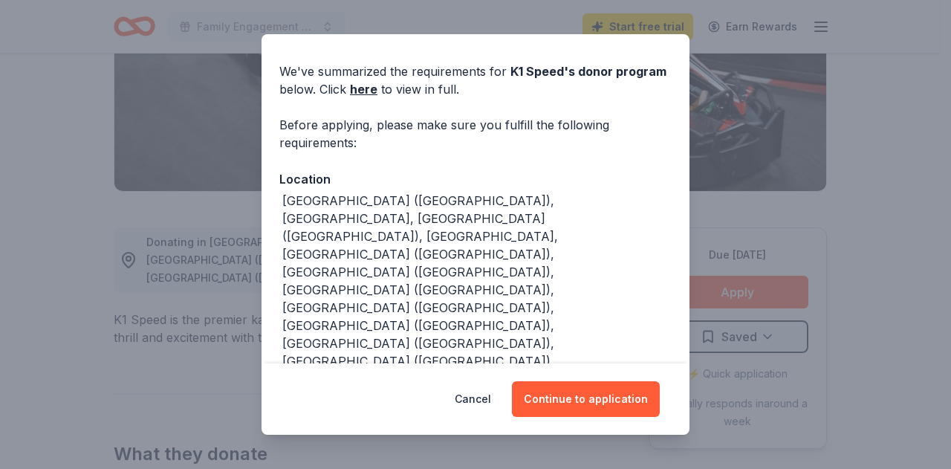
scroll to position [0, 0]
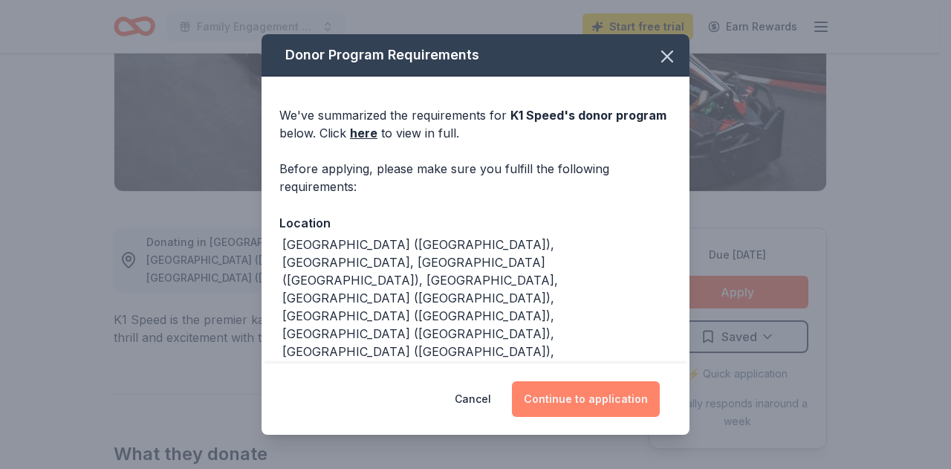
click at [579, 401] on button "Continue to application" at bounding box center [586, 399] width 148 height 36
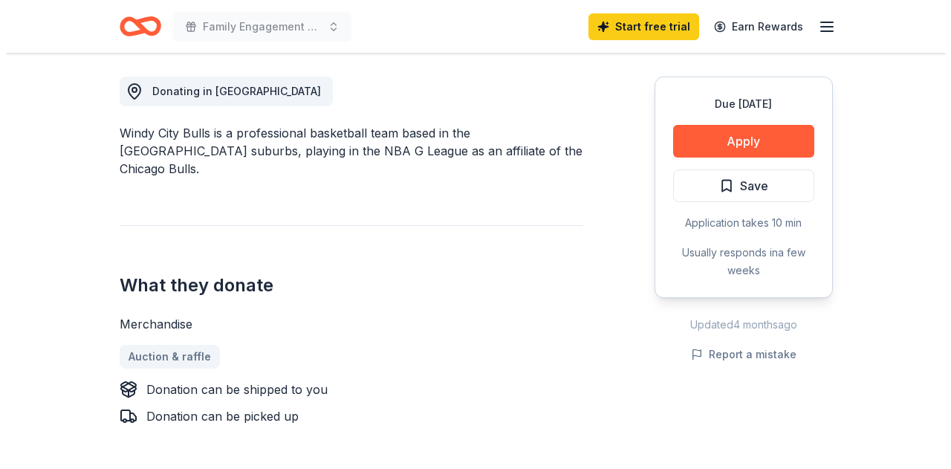
scroll to position [412, 0]
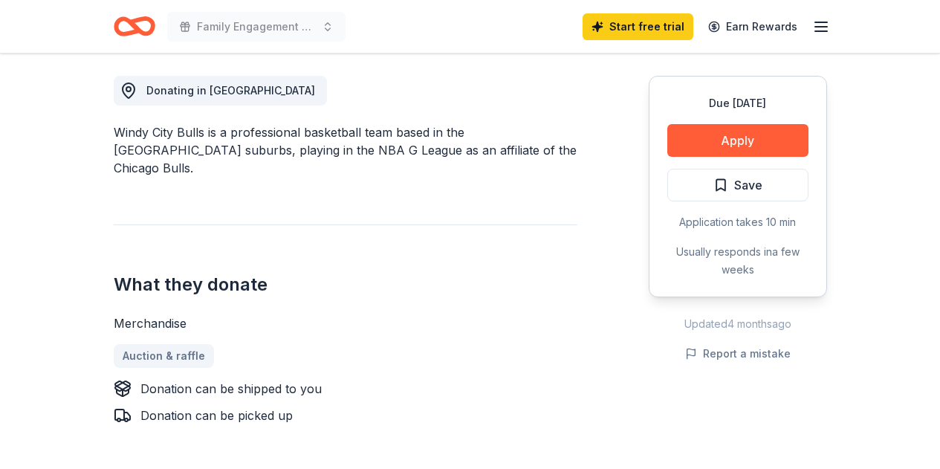
click at [426, 148] on div "Windy City Bulls is a professional basketball team based in the [GEOGRAPHIC_DAT…" at bounding box center [346, 150] width 464 height 54
click at [739, 143] on button "Apply" at bounding box center [737, 140] width 141 height 33
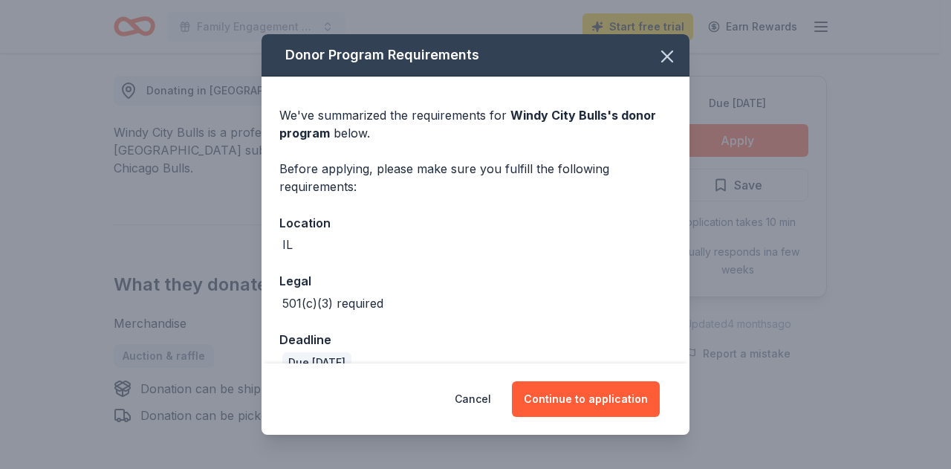
scroll to position [28, 0]
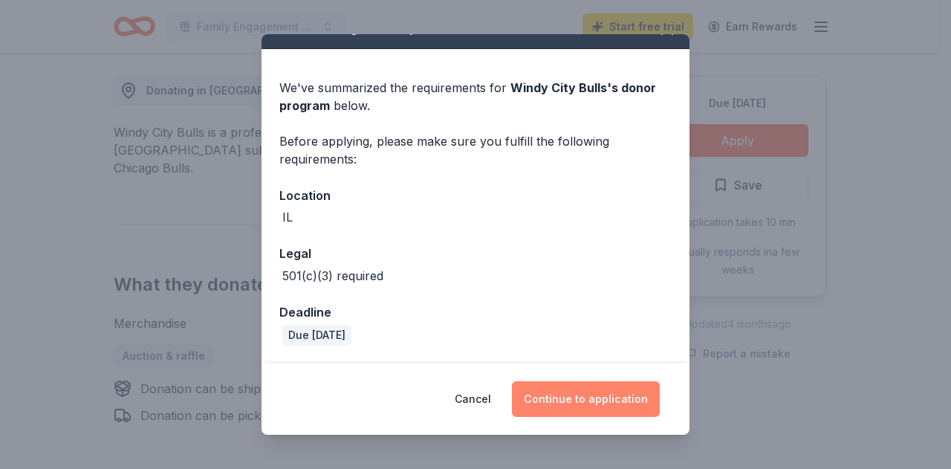
click at [613, 407] on button "Continue to application" at bounding box center [586, 399] width 148 height 36
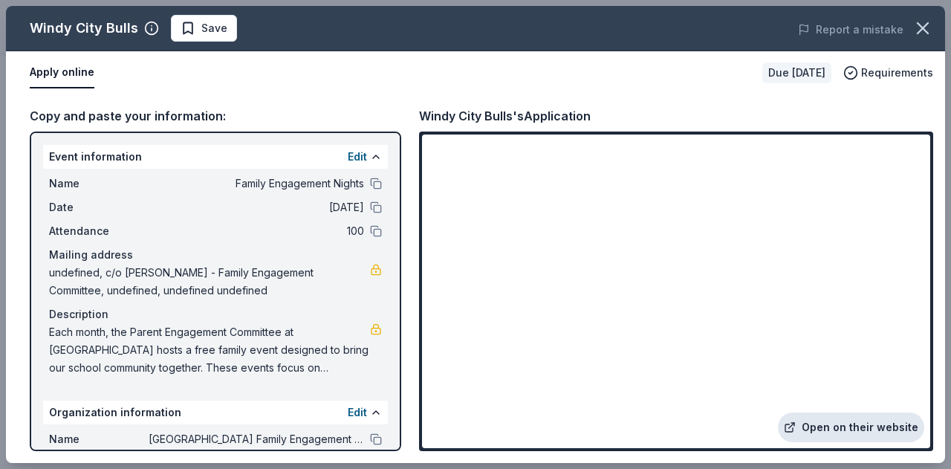
click at [831, 430] on link "Open on their website" at bounding box center [851, 428] width 146 height 30
